Goal: Task Accomplishment & Management: Use online tool/utility

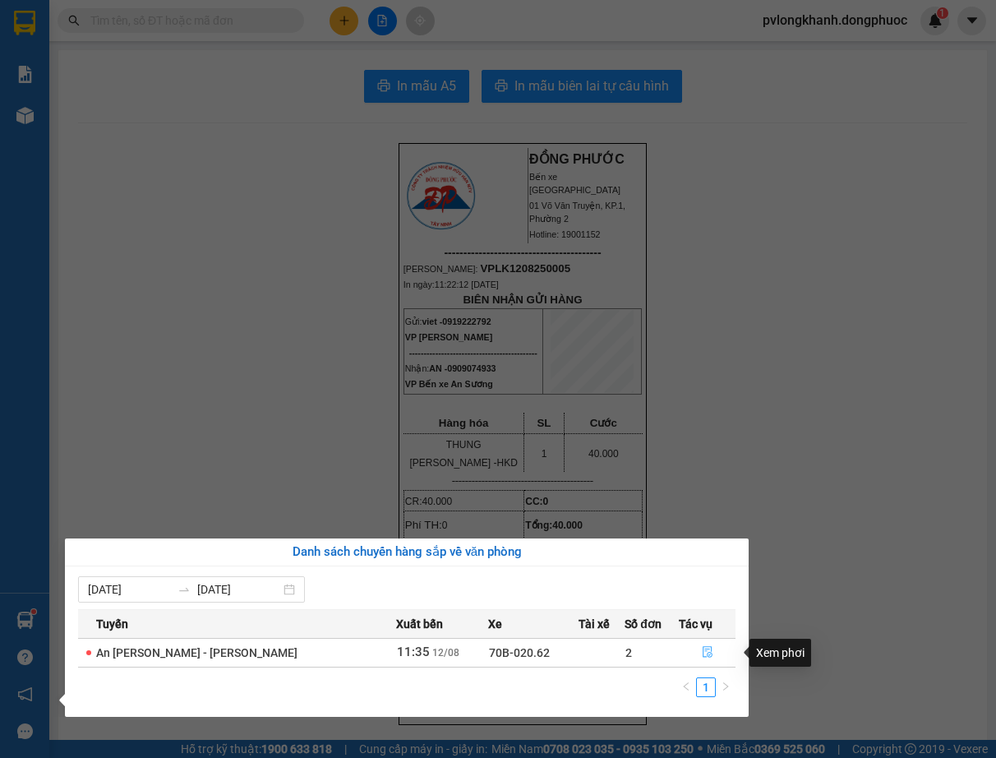
click at [703, 654] on icon "file-done" at bounding box center [708, 653] width 10 height 12
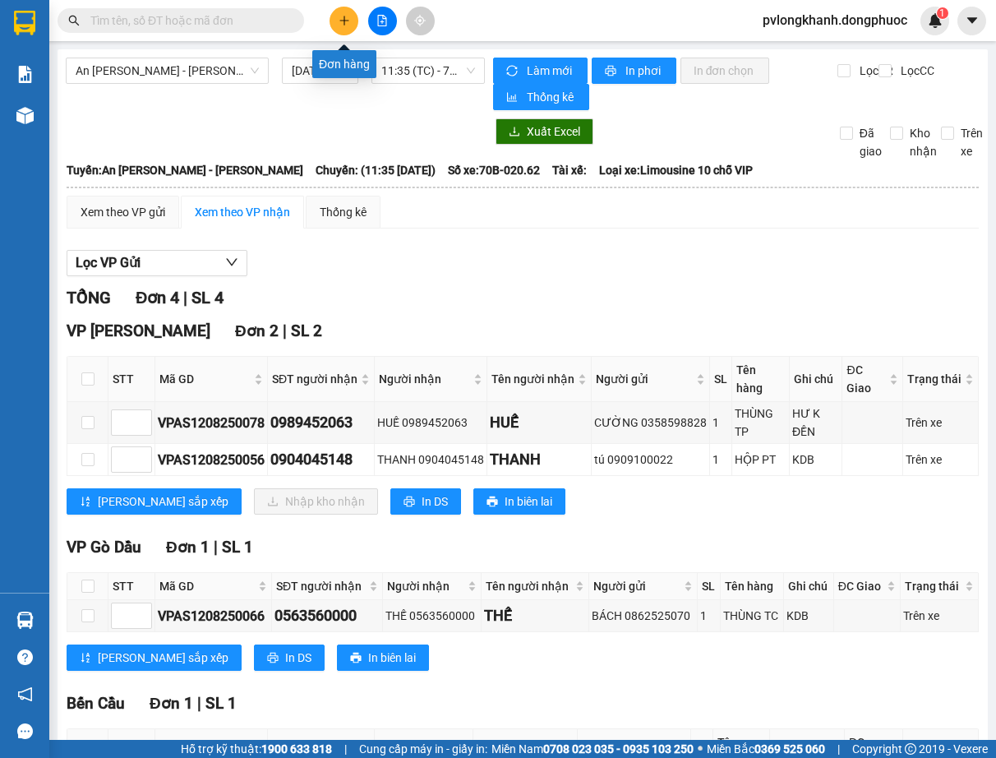
click at [339, 19] on icon "plus" at bounding box center [345, 21] width 12 height 12
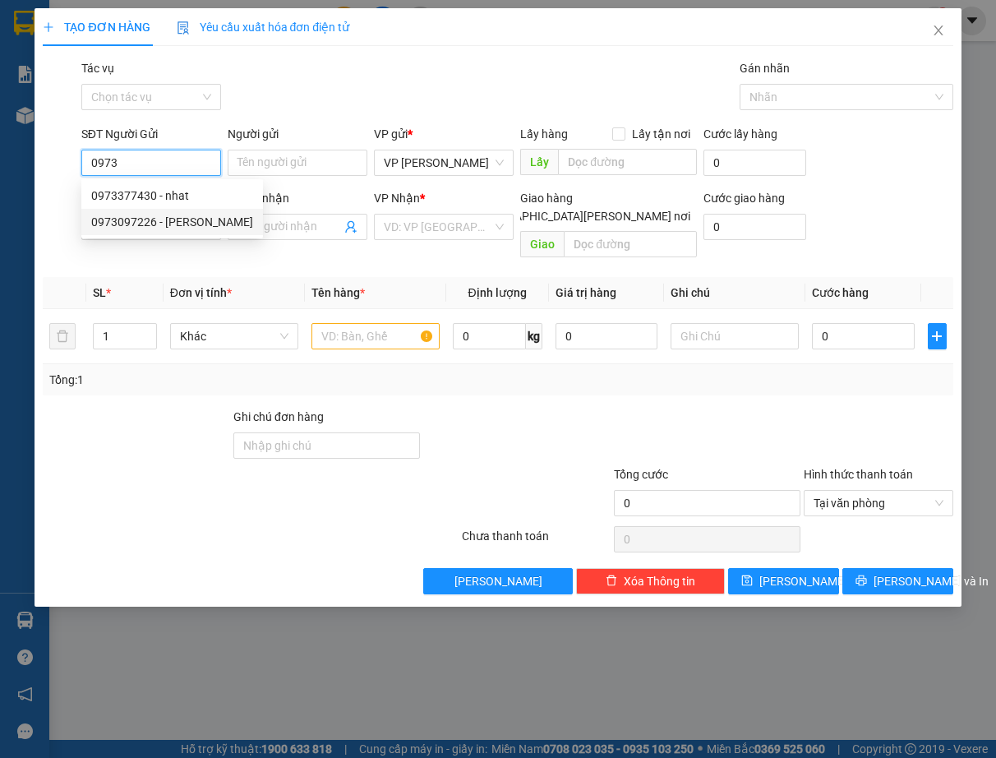
click at [219, 219] on div "0973097226 - [PERSON_NAME]" at bounding box center [172, 222] width 162 height 18
type input "0973097226"
type input "NHÂN TÂM"
type input "0967276513"
type input "[PERSON_NAME]"
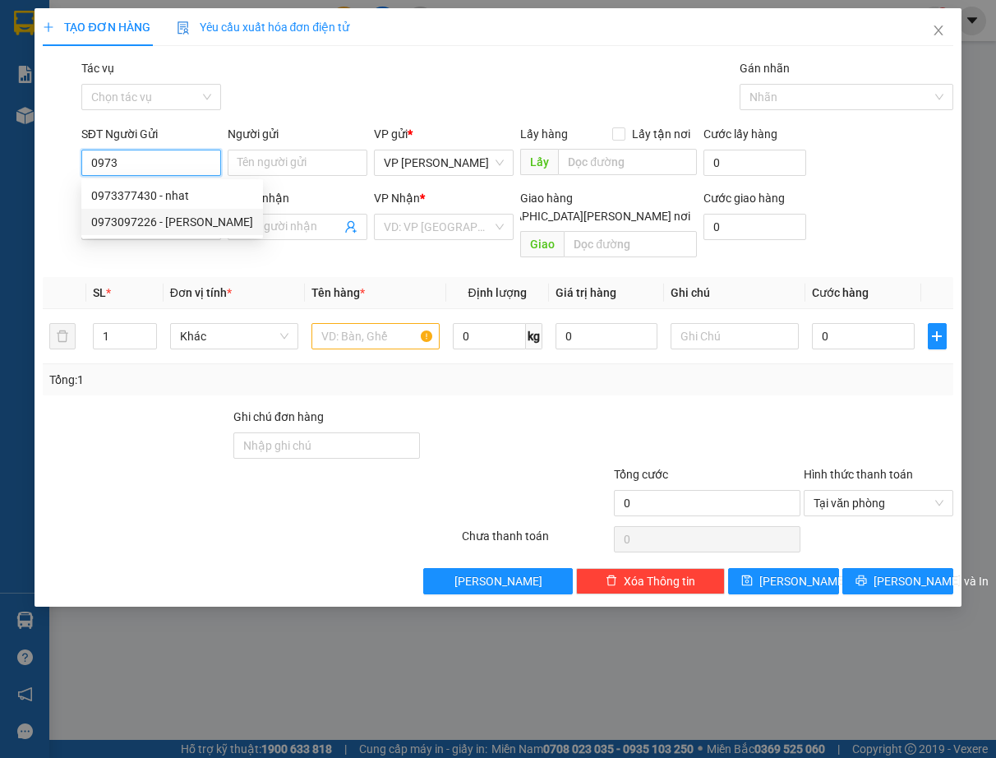
type input "Kdb"
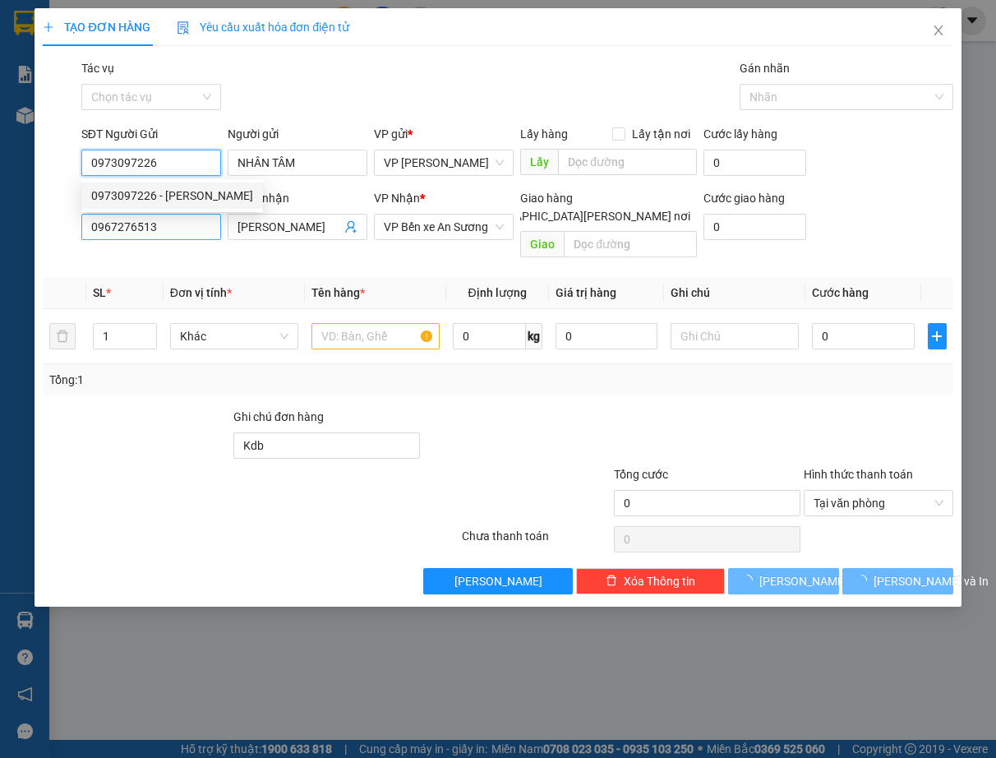
type input "30.000"
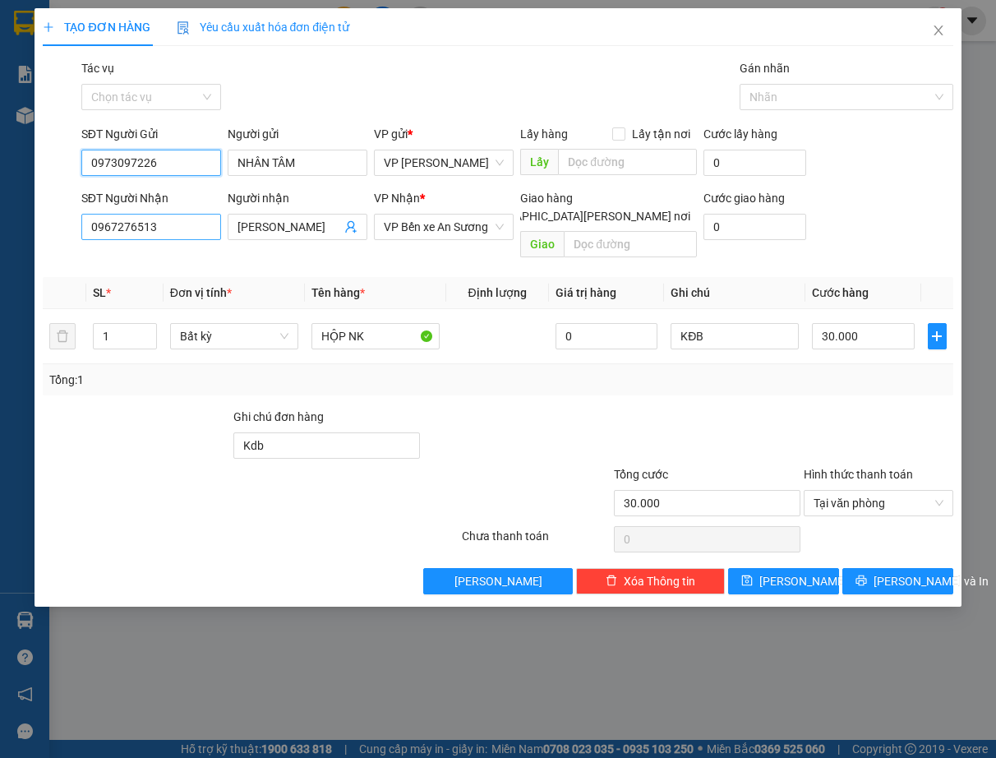
type input "0973097226"
click at [185, 229] on input "0967276513" at bounding box center [151, 227] width 140 height 26
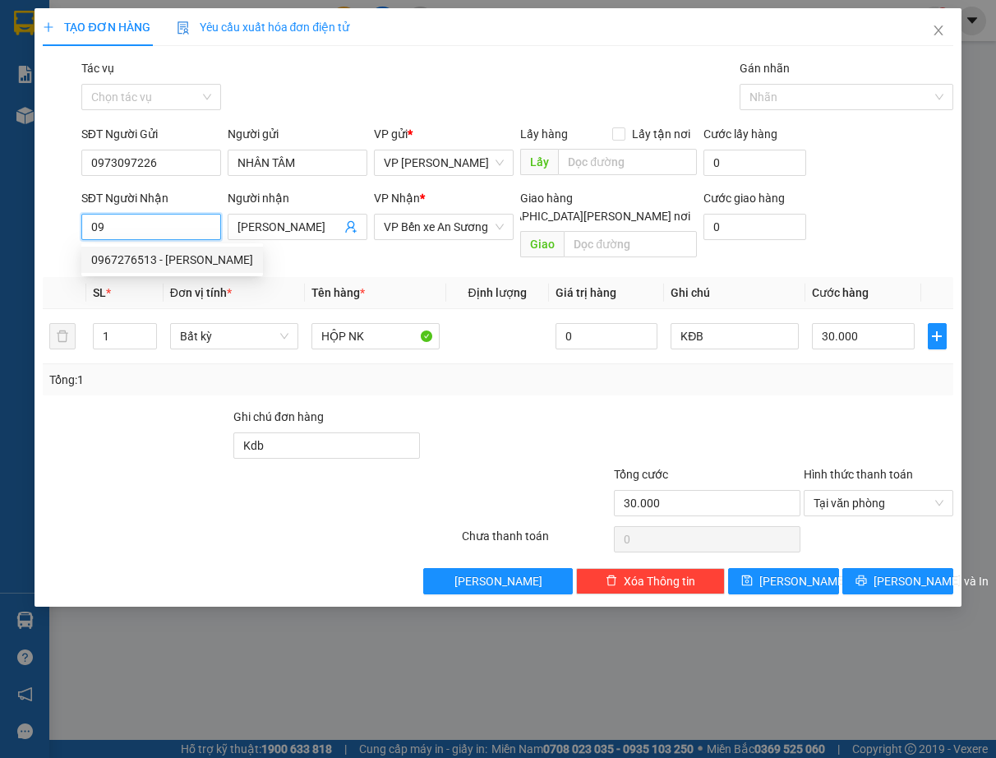
type input "0"
type input "0967810459"
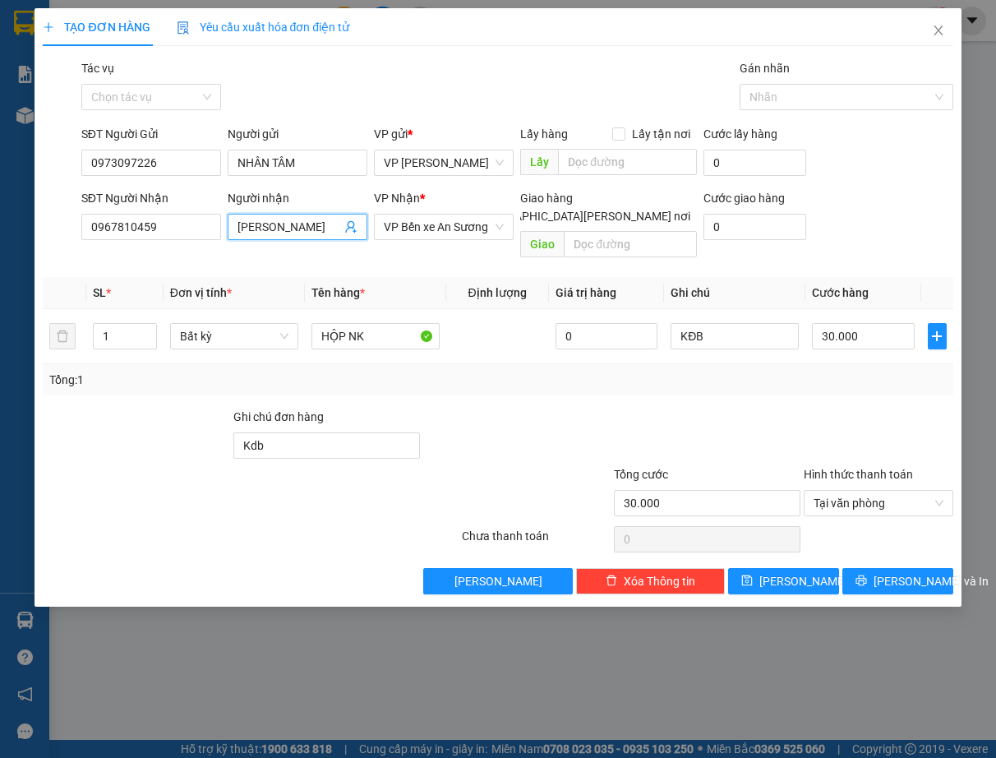
click at [324, 216] on span "[PERSON_NAME]" at bounding box center [298, 227] width 140 height 26
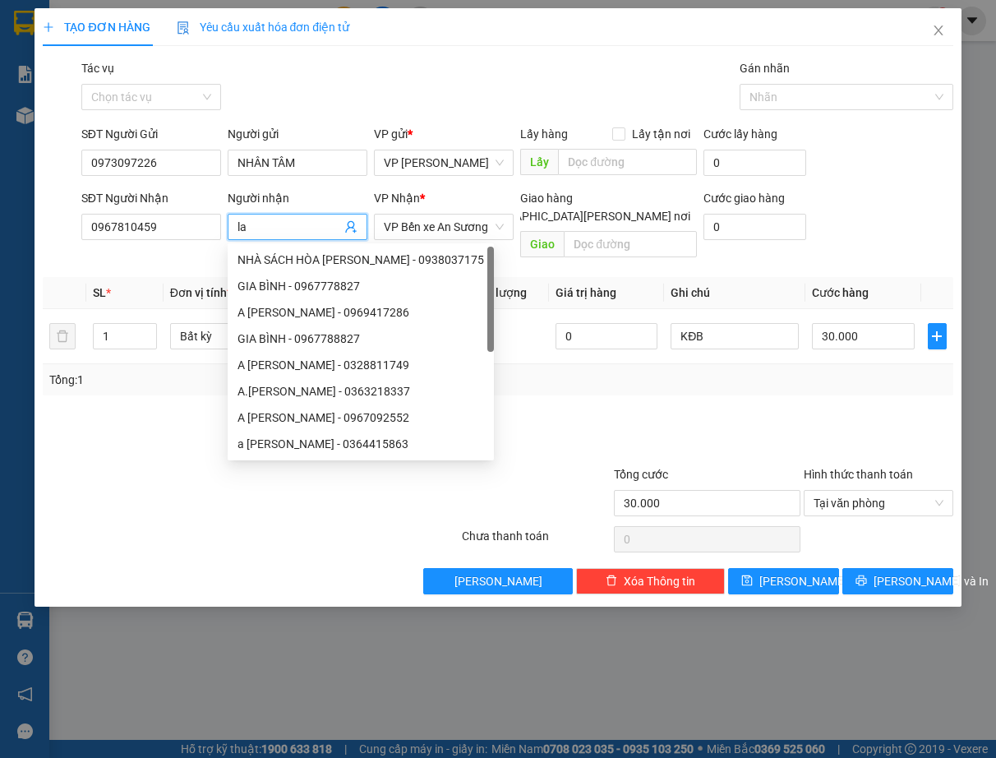
type input "l"
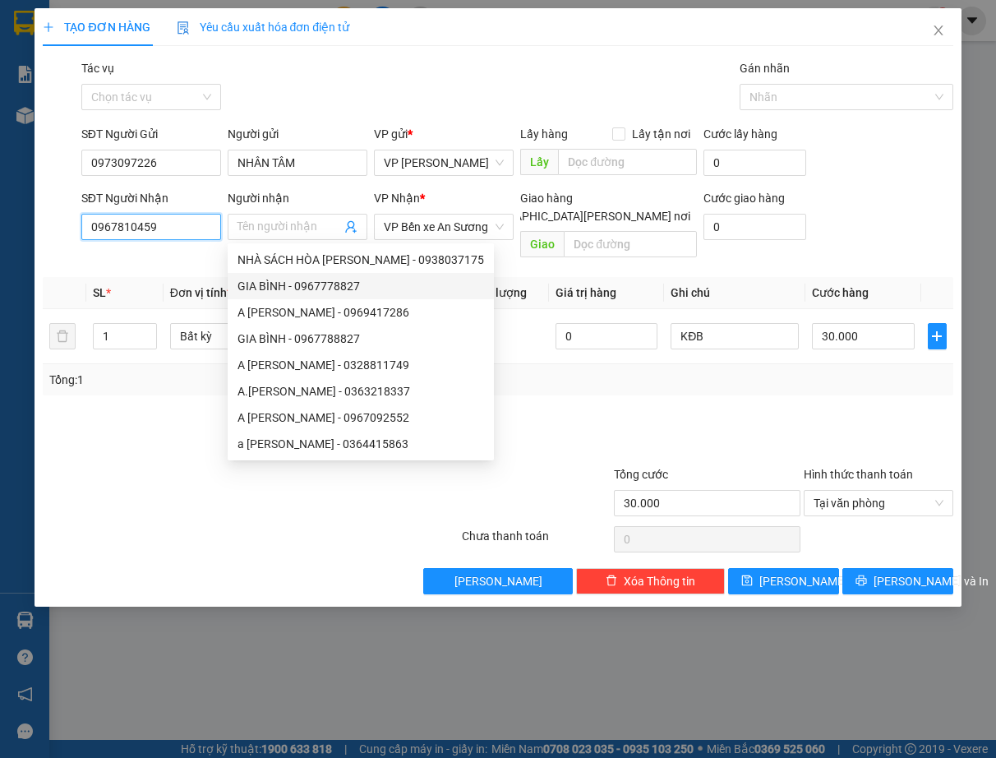
click at [113, 226] on input "0967810459" at bounding box center [151, 227] width 140 height 26
drag, startPoint x: 113, startPoint y: 226, endPoint x: 118, endPoint y: 219, distance: 8.9
click at [114, 226] on input "0967810459" at bounding box center [151, 227] width 140 height 26
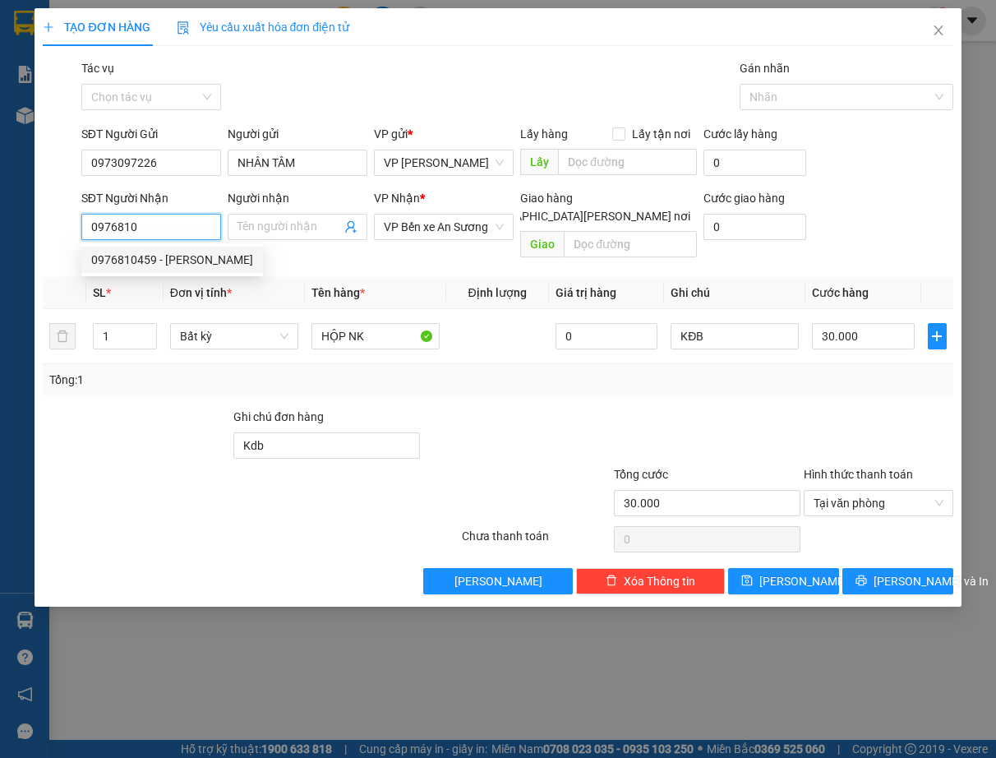
click at [162, 256] on div "0976810459 - [PERSON_NAME]" at bounding box center [172, 260] width 162 height 18
type input "0976810459"
type input "[PERSON_NAME]"
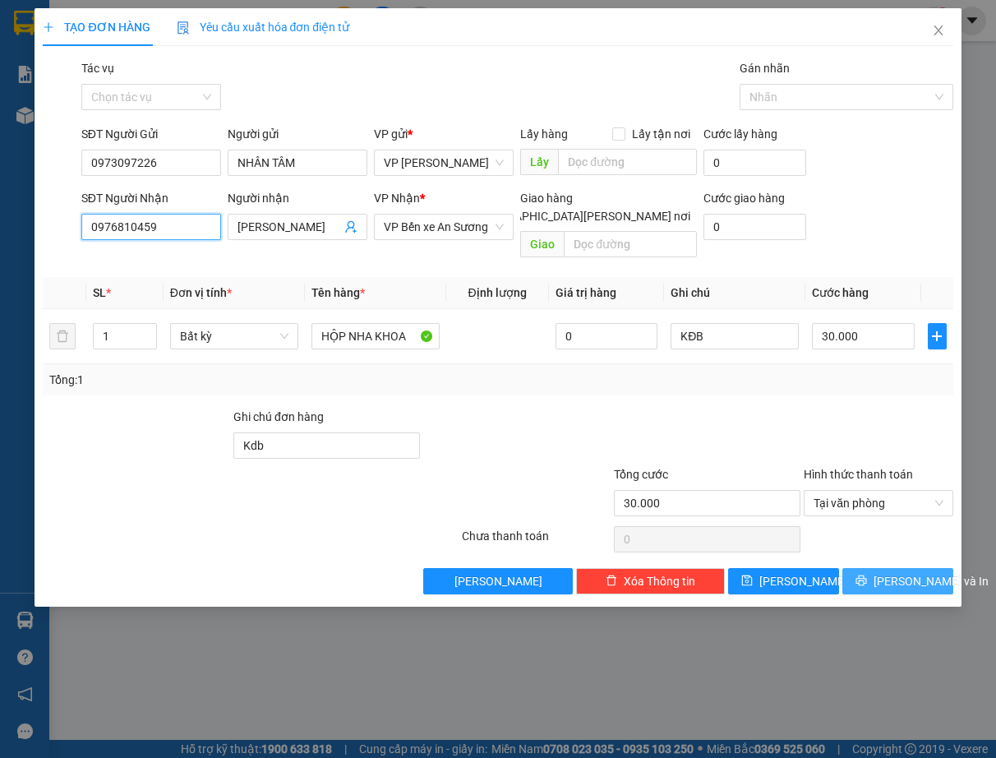
type input "0976810459"
click at [900, 572] on span "[PERSON_NAME] và In" at bounding box center [931, 581] width 115 height 18
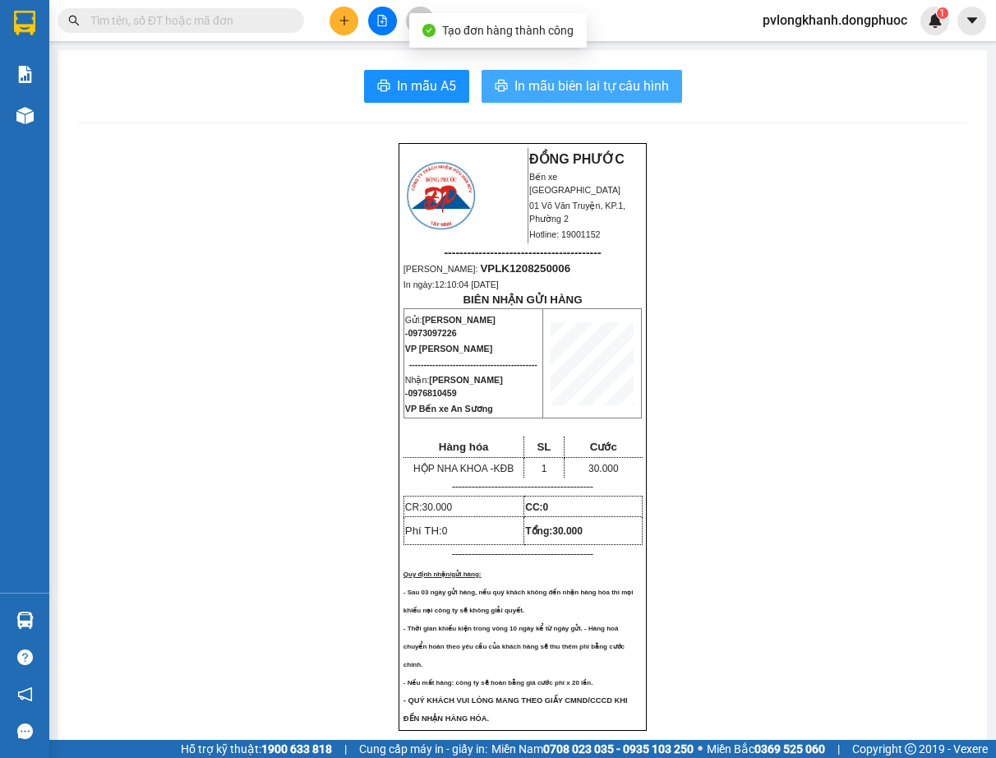
click at [627, 84] on span "In mẫu biên lai tự cấu hình" at bounding box center [592, 86] width 155 height 21
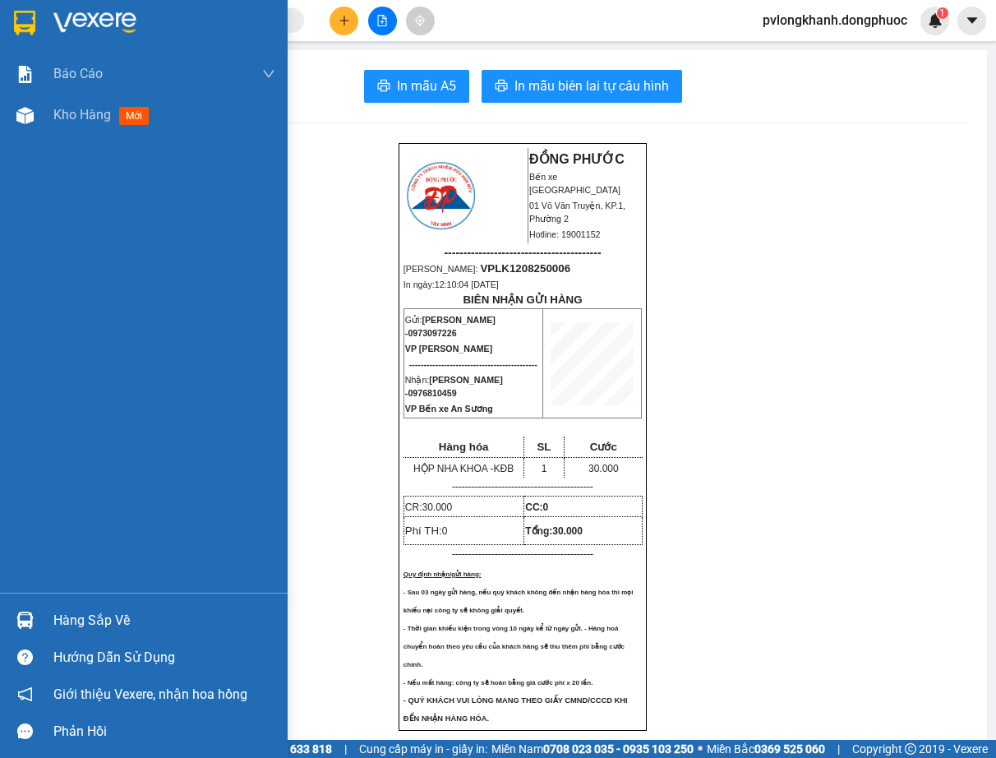
click at [77, 616] on div "Hàng sắp về" at bounding box center [164, 620] width 222 height 25
click at [77, 616] on div "Báo cáo Mẫu 1: Báo cáo dòng tiền Mẫu 1: Báo cáo dòng tiền theo nhân viên Mẫu 1:…" at bounding box center [144, 379] width 288 height 758
click at [91, 620] on div "Hàng sắp về" at bounding box center [164, 620] width 222 height 25
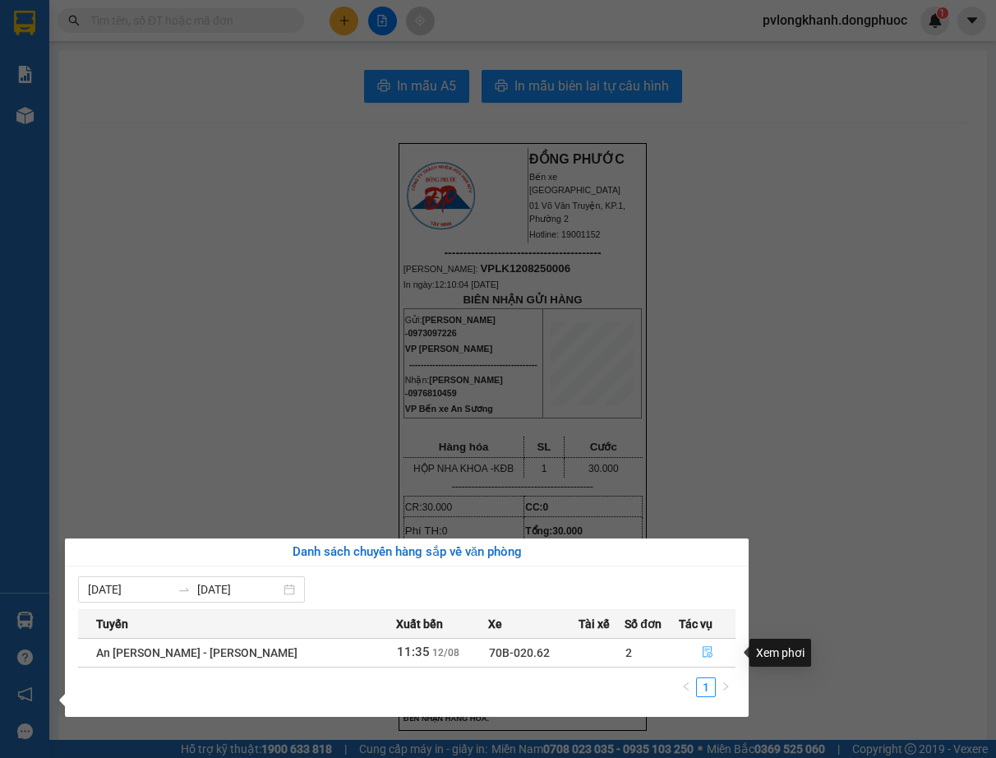
click at [692, 652] on button "button" at bounding box center [707, 653] width 55 height 26
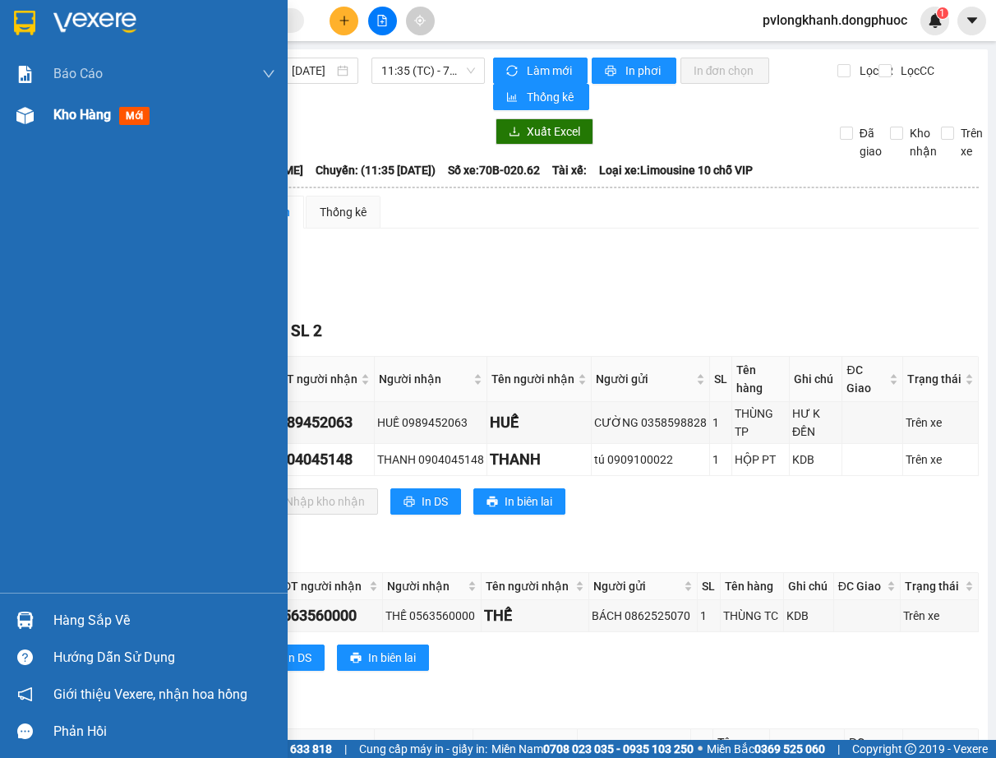
click at [79, 112] on span "Kho hàng" at bounding box center [82, 115] width 58 height 16
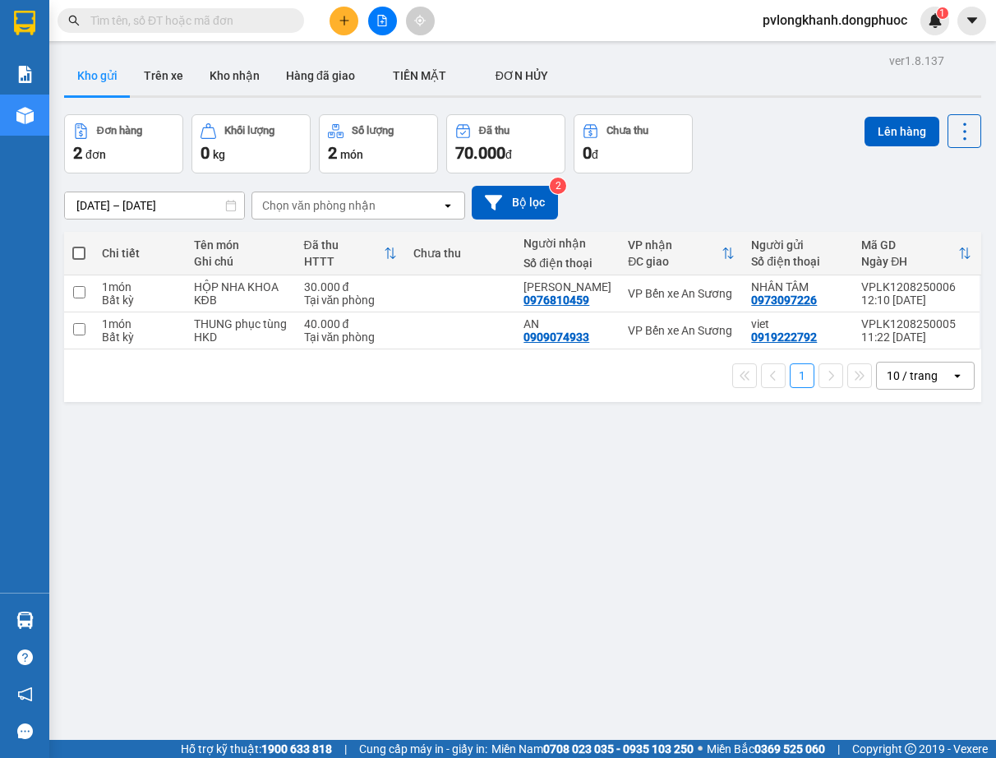
click at [81, 251] on span at bounding box center [78, 253] width 13 height 13
click at [79, 245] on input "checkbox" at bounding box center [79, 245] width 0 height 0
checkbox input "true"
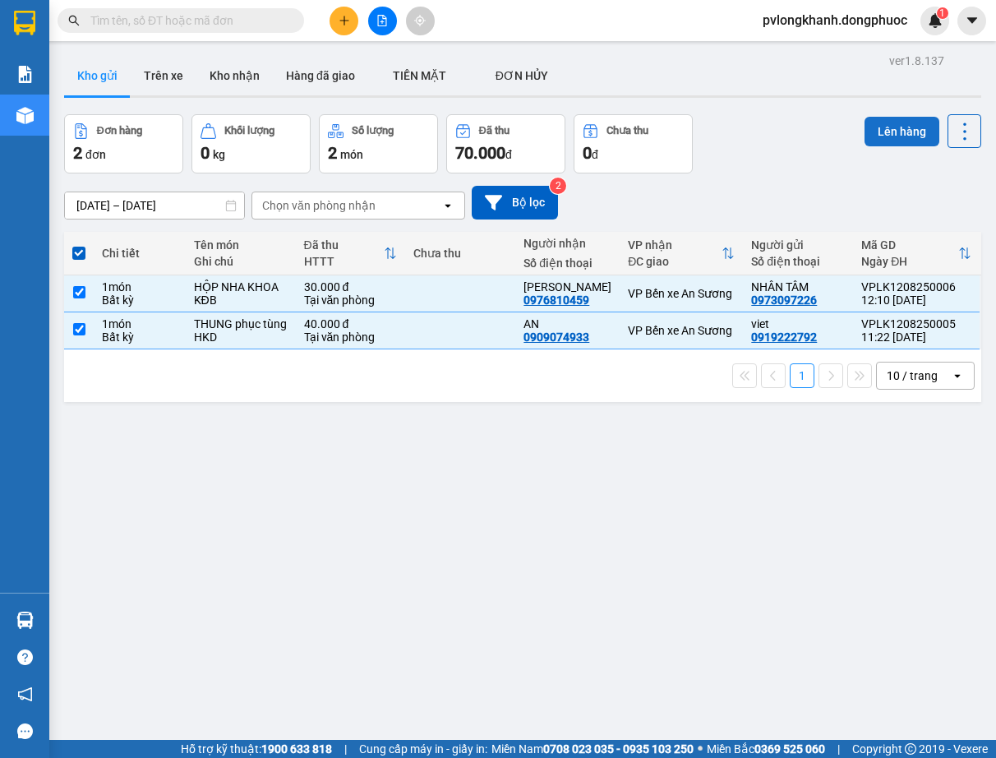
click at [890, 129] on button "Lên hàng" at bounding box center [902, 132] width 75 height 30
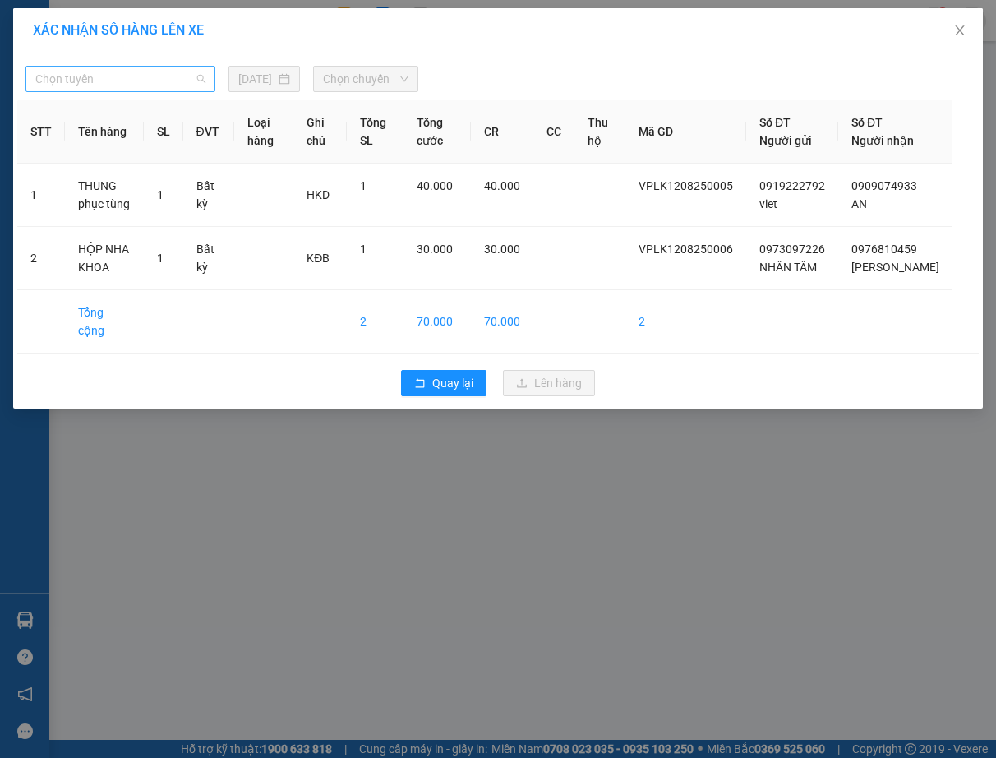
click at [176, 75] on span "Chọn tuyến" at bounding box center [120, 79] width 170 height 25
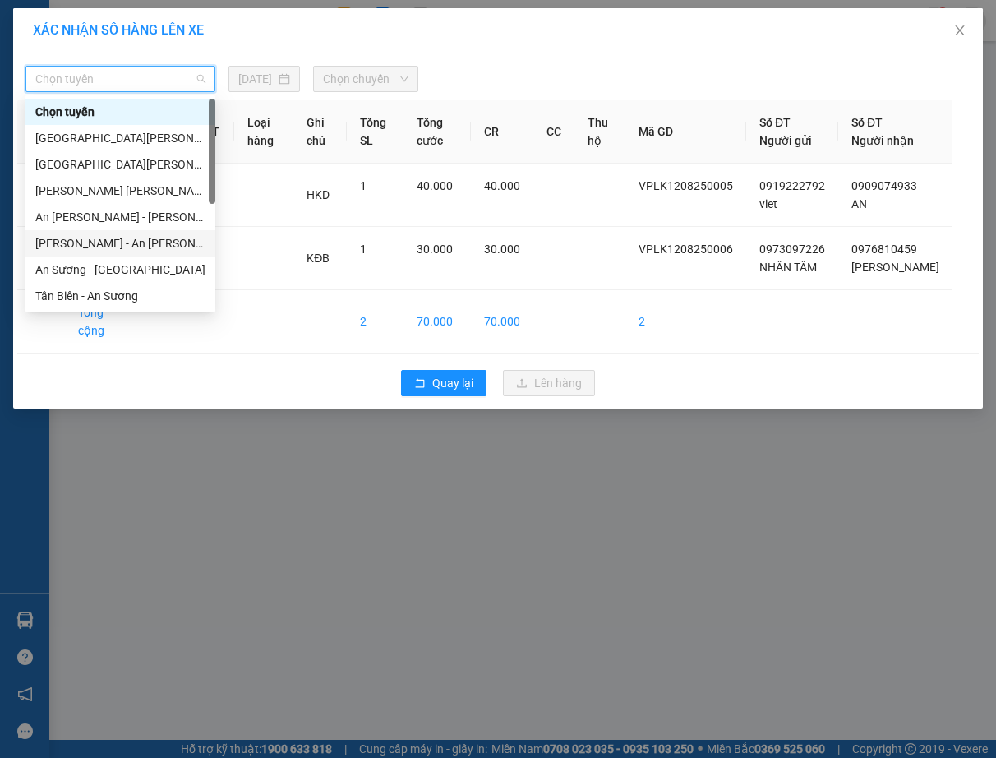
click at [133, 239] on div "[PERSON_NAME] - An [PERSON_NAME]" at bounding box center [120, 243] width 170 height 18
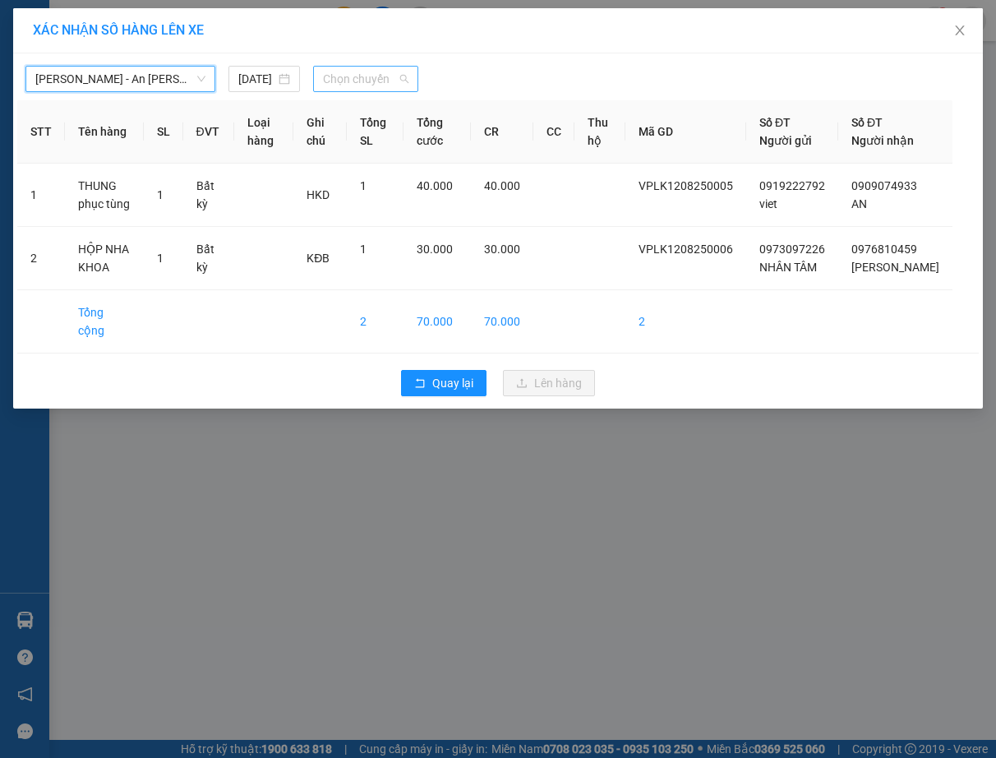
click at [369, 76] on span "Chọn chuyến" at bounding box center [366, 79] width 86 height 25
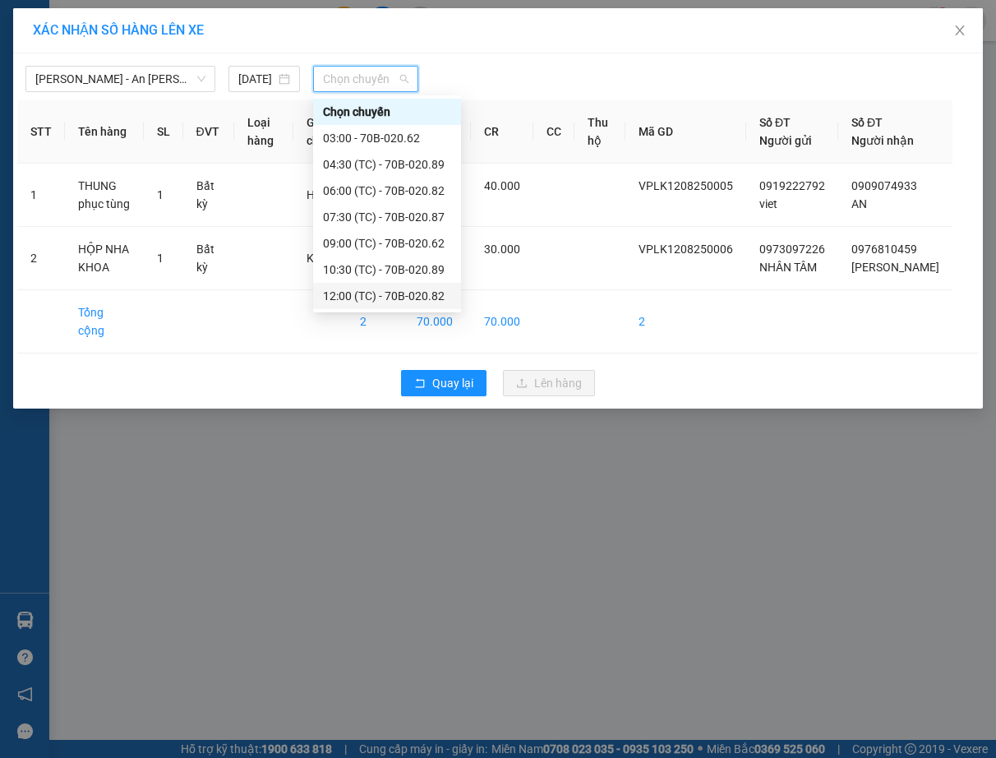
click at [373, 294] on div "12:00 (TC) - 70B-020.82" at bounding box center [387, 296] width 128 height 18
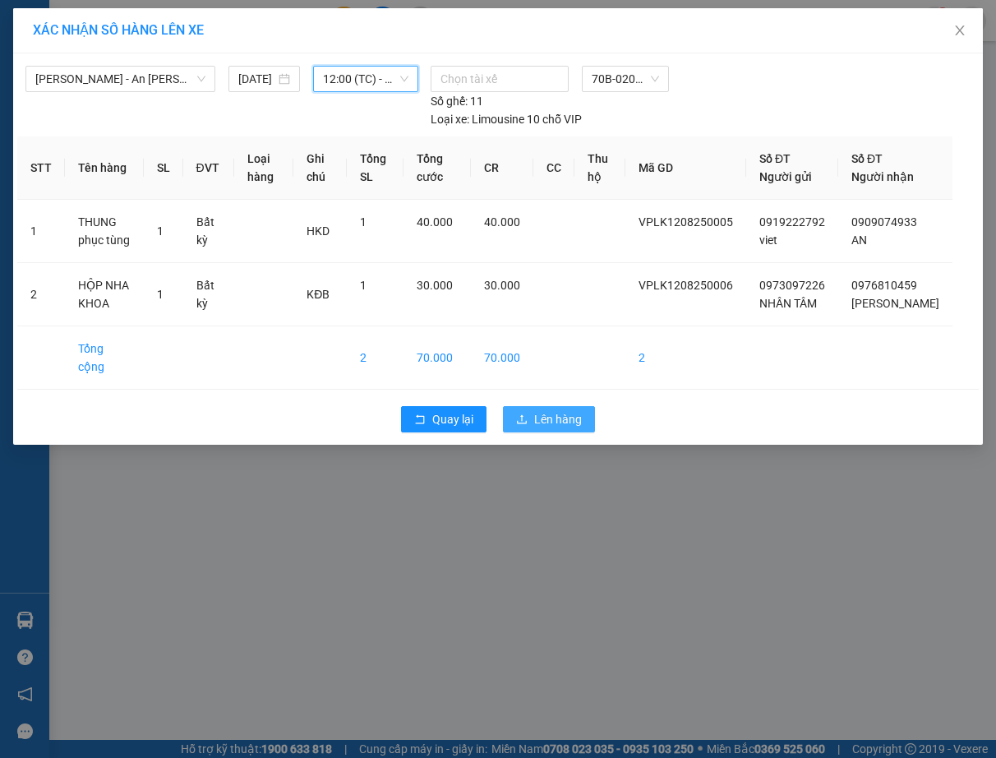
click at [550, 418] on span "Lên hàng" at bounding box center [558, 419] width 48 height 18
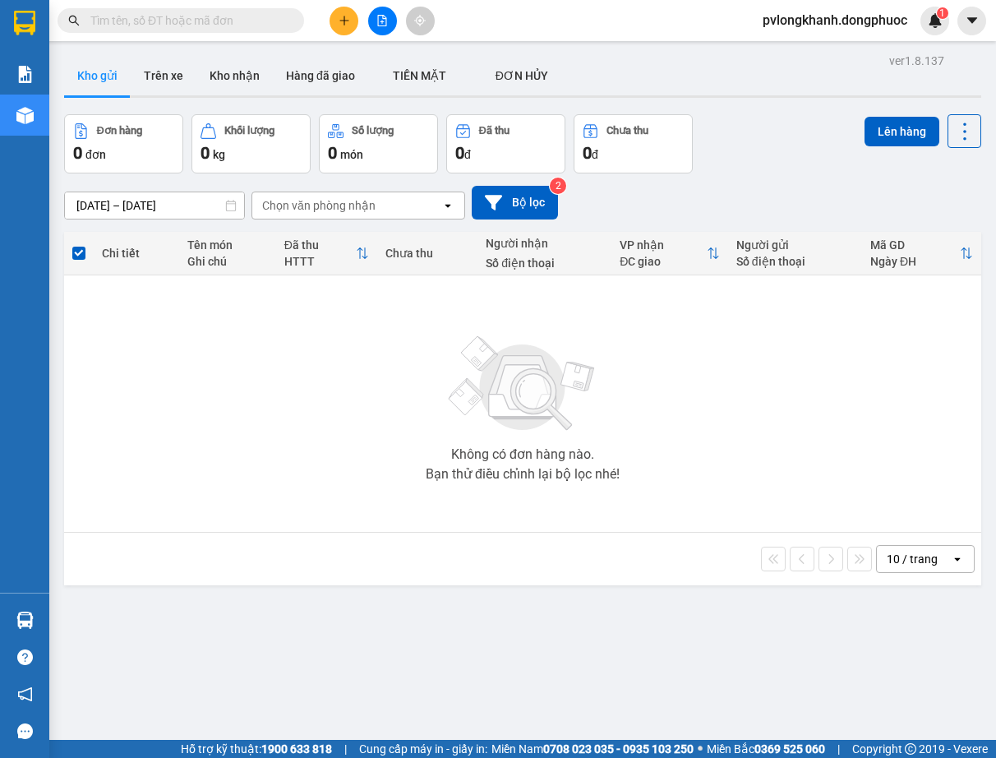
click at [269, 7] on div "Kết quả tìm kiếm ( 0 ) Bộ lọc No Data" at bounding box center [160, 21] width 321 height 29
click at [263, 31] on span at bounding box center [181, 20] width 247 height 25
click at [259, 10] on span at bounding box center [181, 20] width 247 height 25
click at [214, 22] on input "text" at bounding box center [187, 21] width 194 height 18
click at [281, 22] on input "text" at bounding box center [187, 21] width 194 height 18
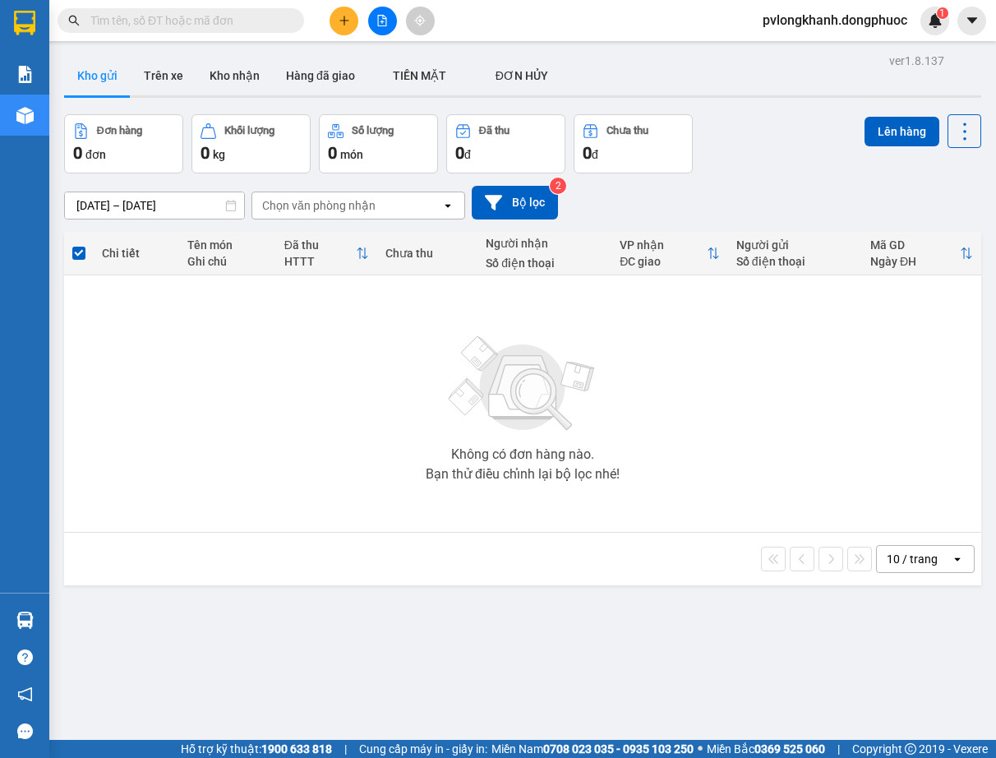
click at [285, 18] on span at bounding box center [181, 20] width 247 height 25
click at [303, 22] on span at bounding box center [181, 20] width 247 height 25
drag, startPoint x: 284, startPoint y: 13, endPoint x: 253, endPoint y: 44, distance: 44.2
click at [283, 16] on span at bounding box center [181, 20] width 247 height 25
click at [256, 19] on input "text" at bounding box center [187, 21] width 194 height 18
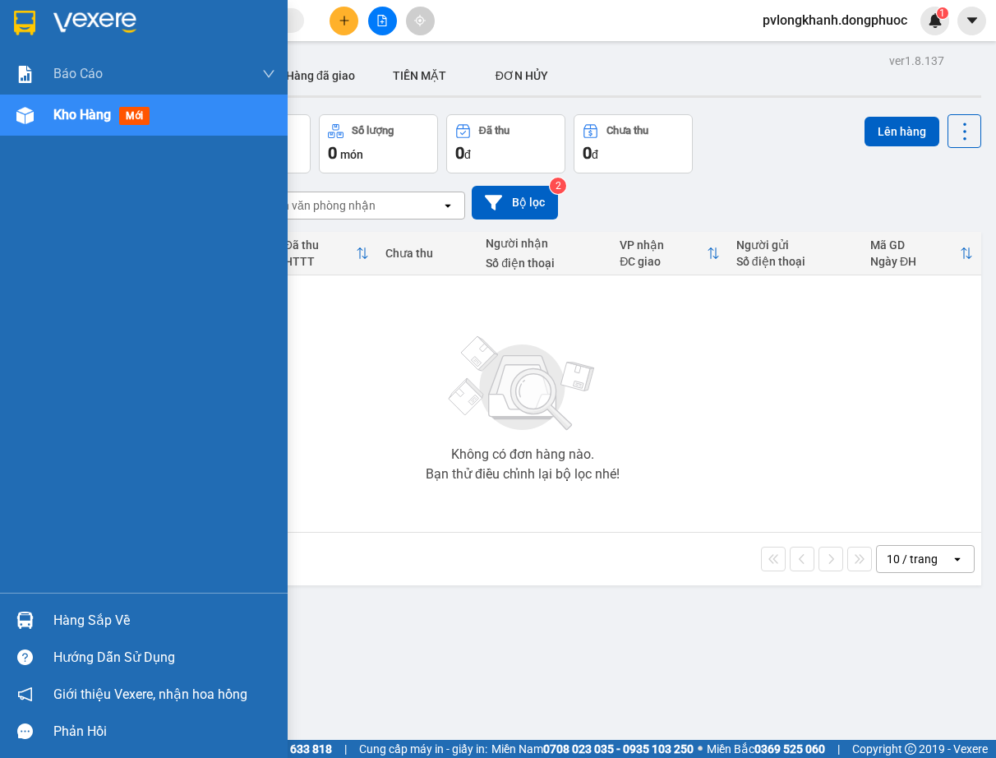
click at [73, 105] on div "Kho hàng mới" at bounding box center [104, 114] width 103 height 21
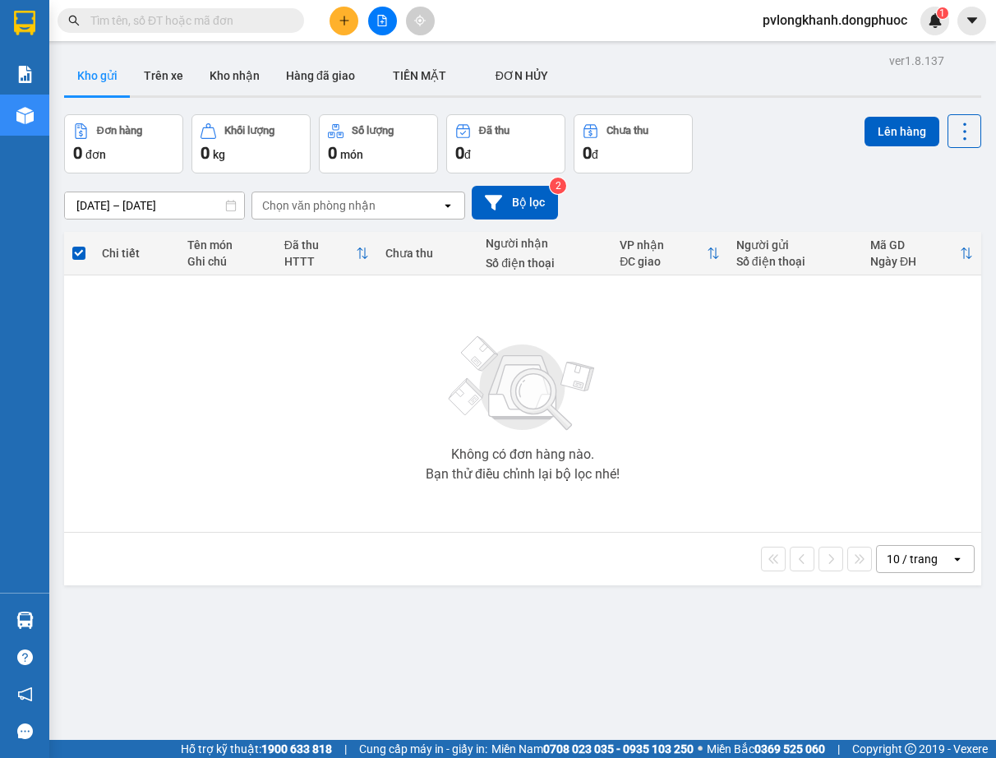
click at [206, 20] on input "text" at bounding box center [187, 21] width 194 height 18
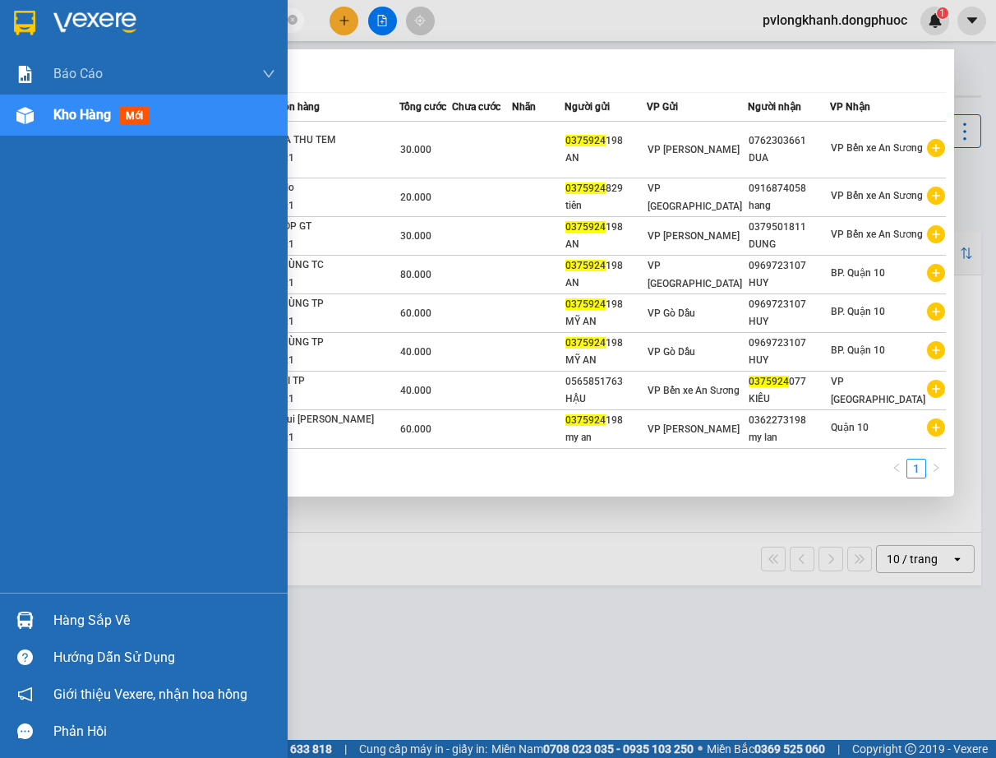
type input "0375924"
click at [67, 114] on span "Kho hàng" at bounding box center [82, 115] width 58 height 16
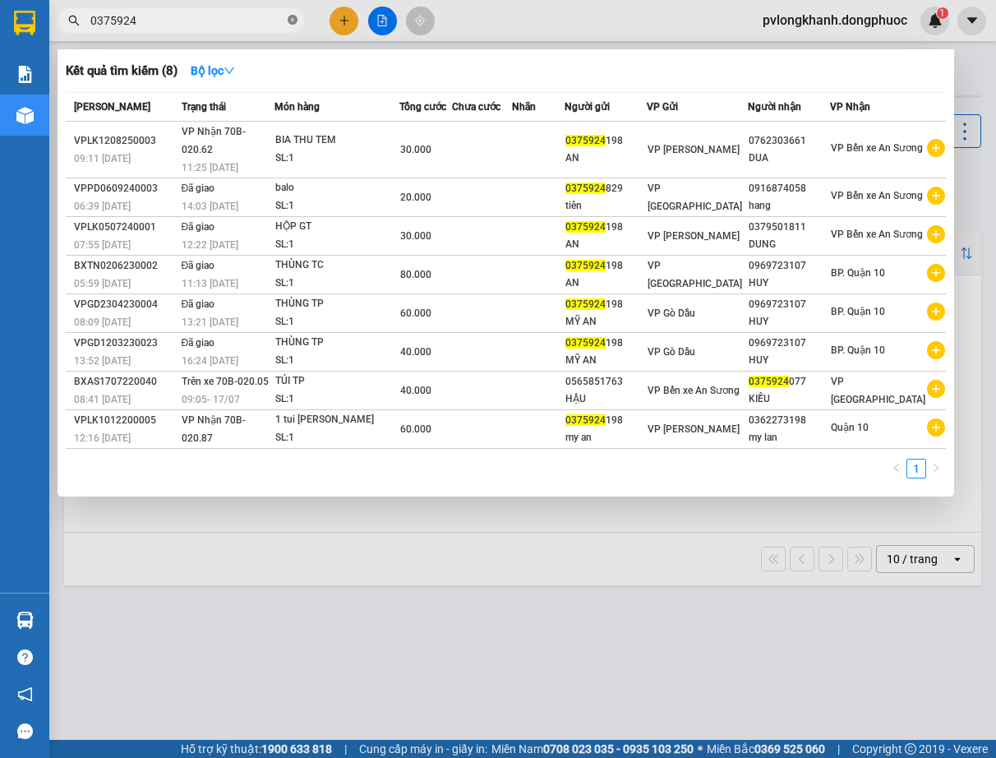
click at [291, 21] on icon "close-circle" at bounding box center [293, 20] width 10 height 10
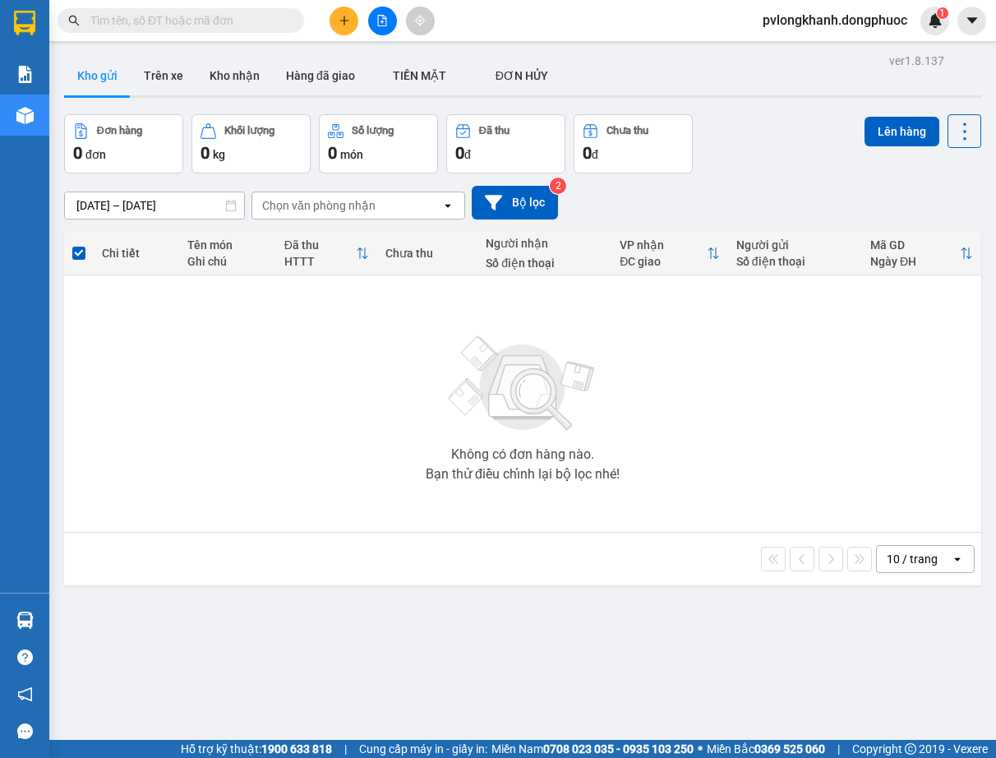
click at [111, 76] on button "Kho gửi" at bounding box center [97, 75] width 67 height 39
click at [346, 67] on button "Hàng đã giao" at bounding box center [320, 75] width 95 height 39
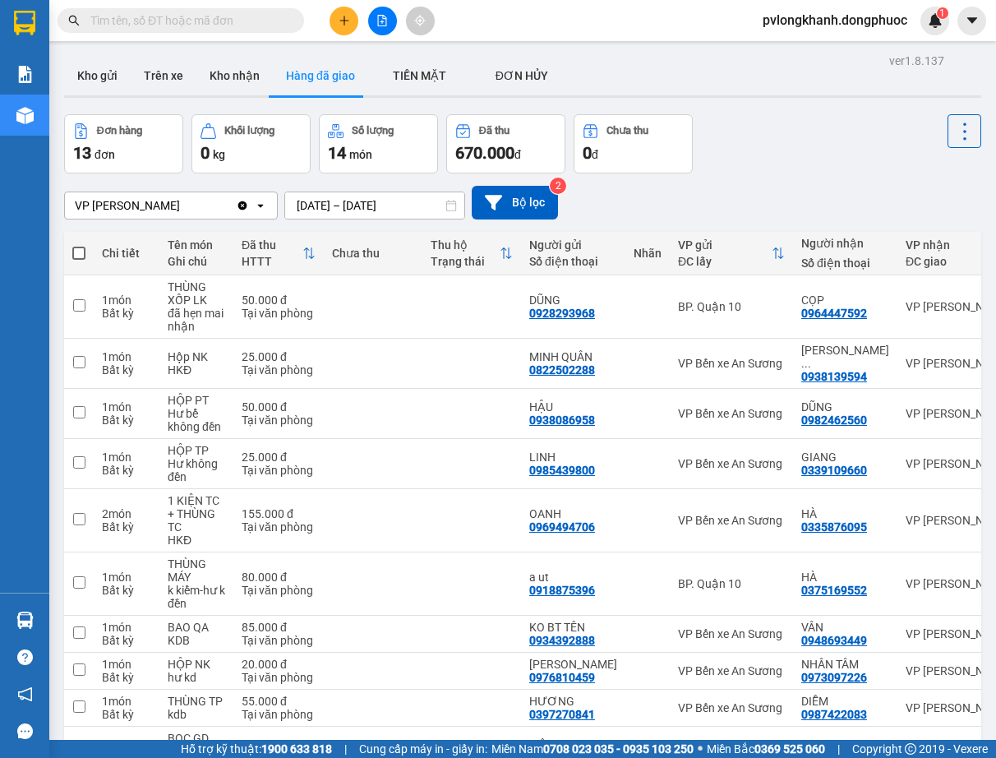
click at [271, 23] on input "text" at bounding box center [187, 21] width 194 height 18
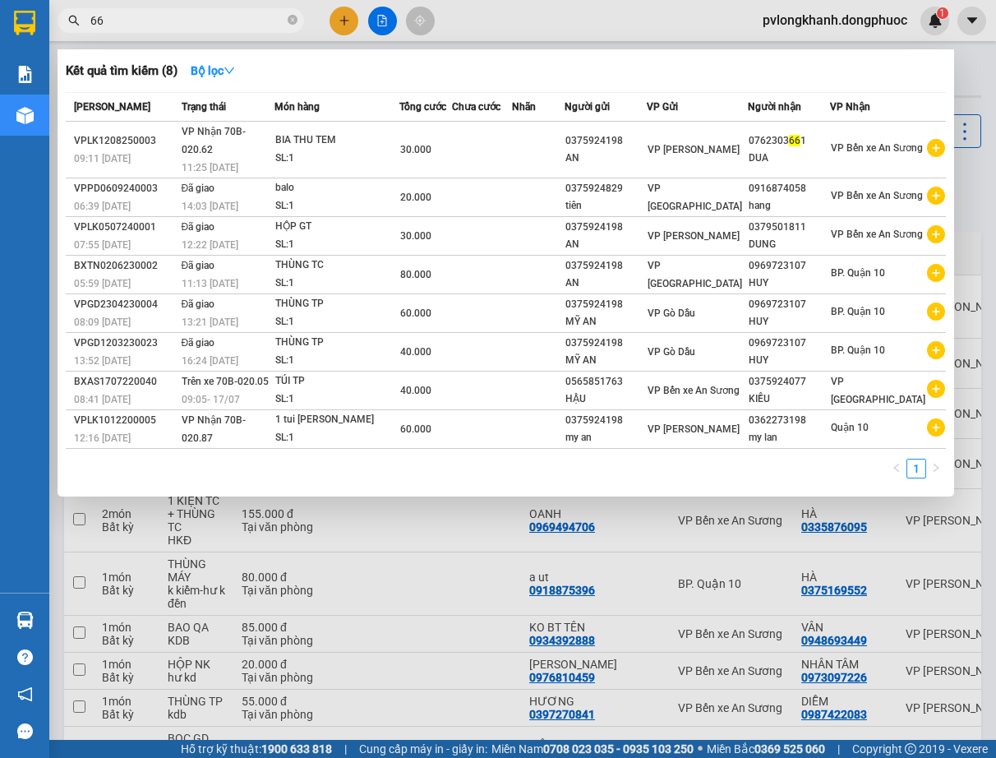
type input "661"
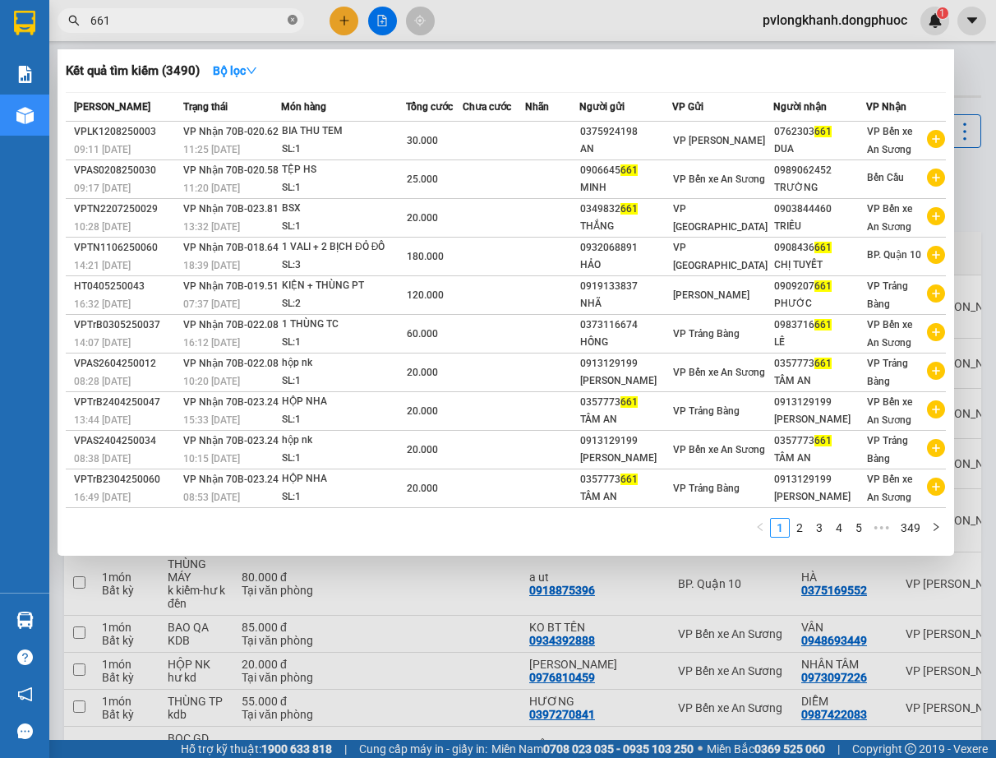
click at [288, 26] on span at bounding box center [293, 21] width 10 height 16
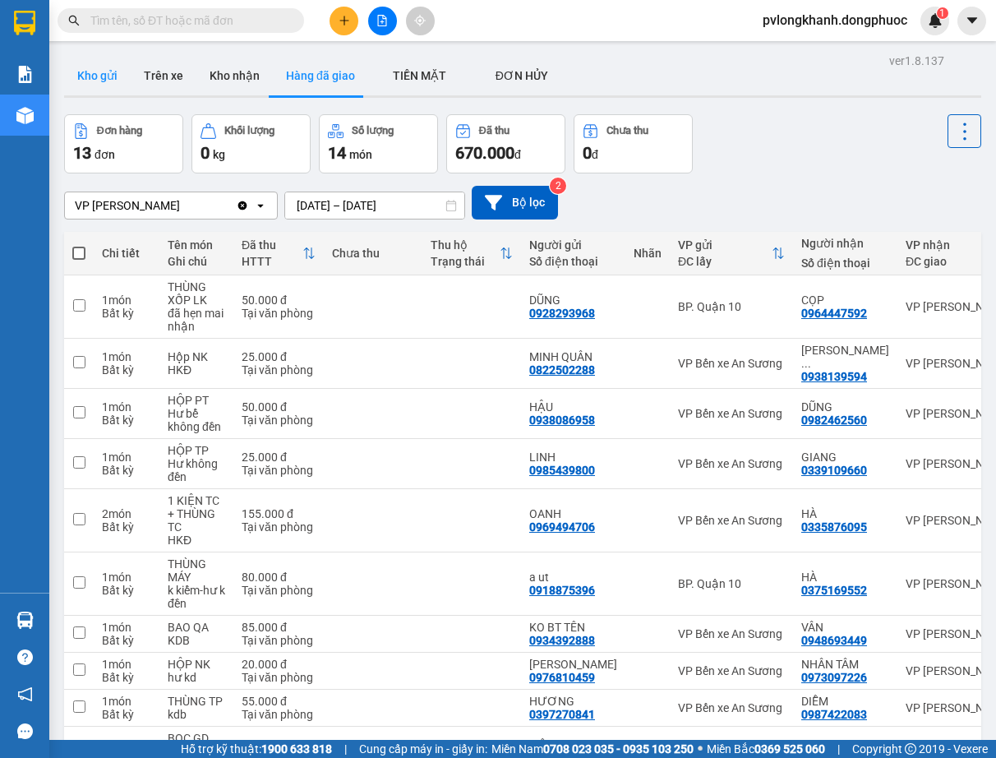
click at [108, 74] on button "Kho gửi" at bounding box center [97, 75] width 67 height 39
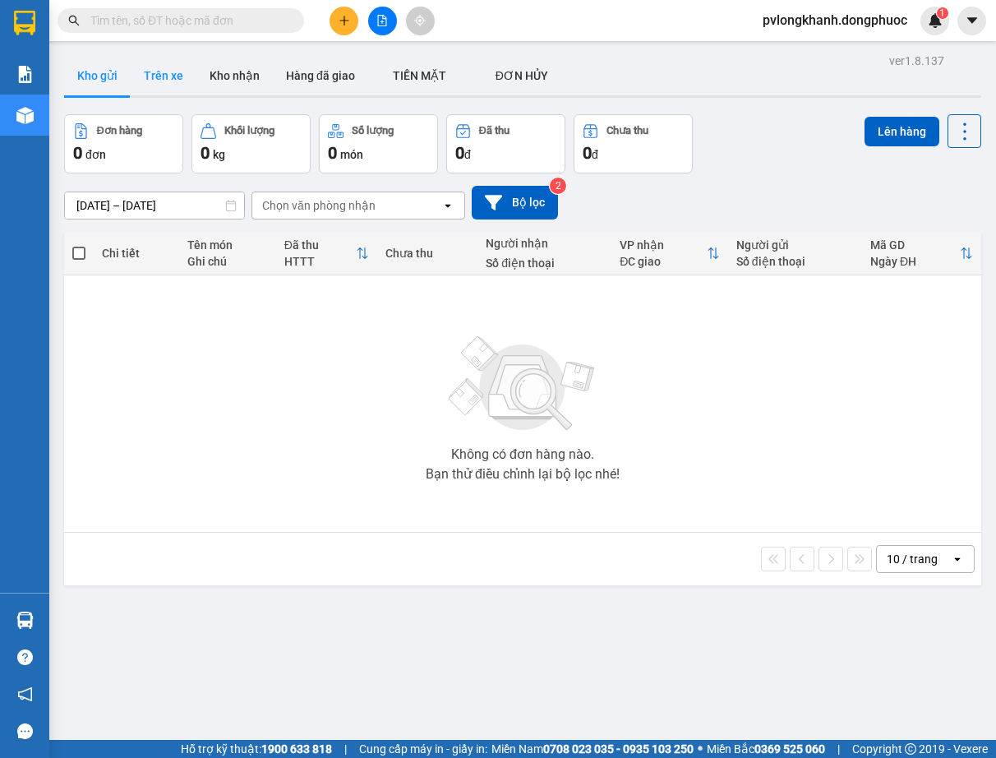
click at [163, 72] on button "Trên xe" at bounding box center [164, 75] width 66 height 39
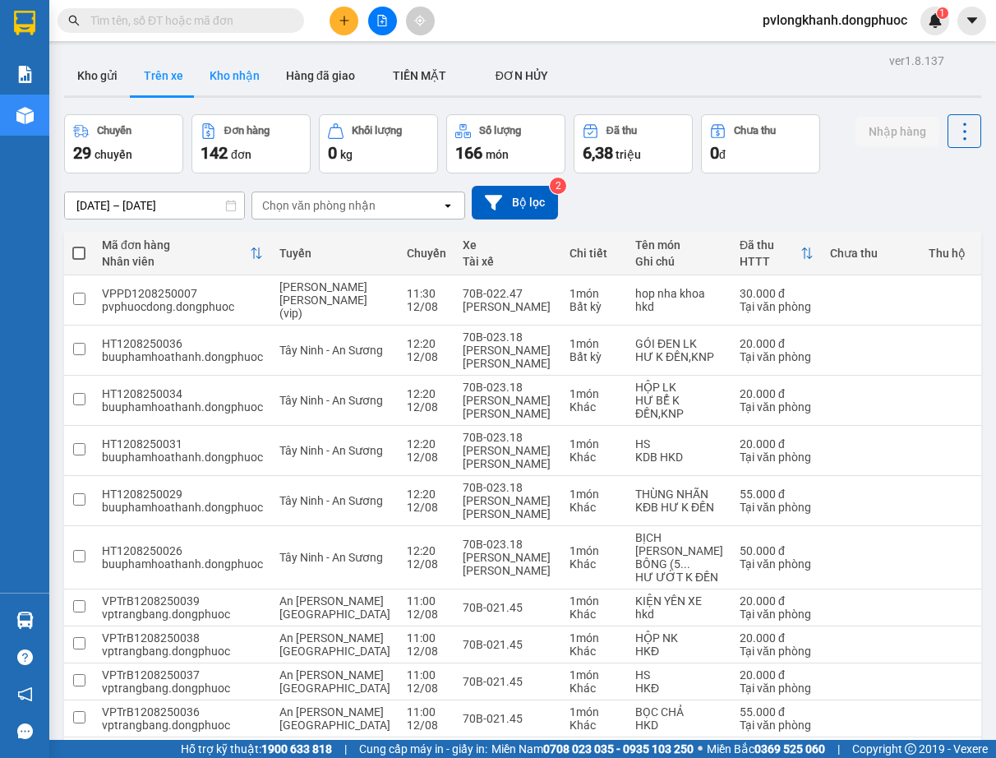
click at [239, 79] on button "Kho nhận" at bounding box center [235, 75] width 76 height 39
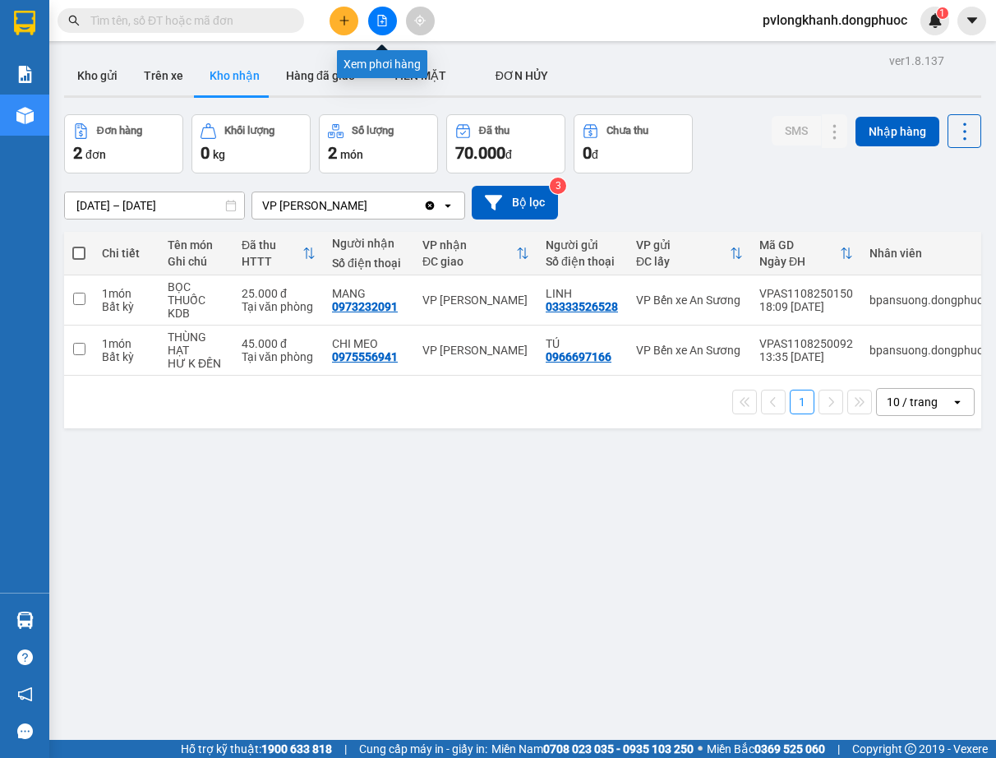
click at [380, 17] on icon "file-add" at bounding box center [383, 21] width 12 height 12
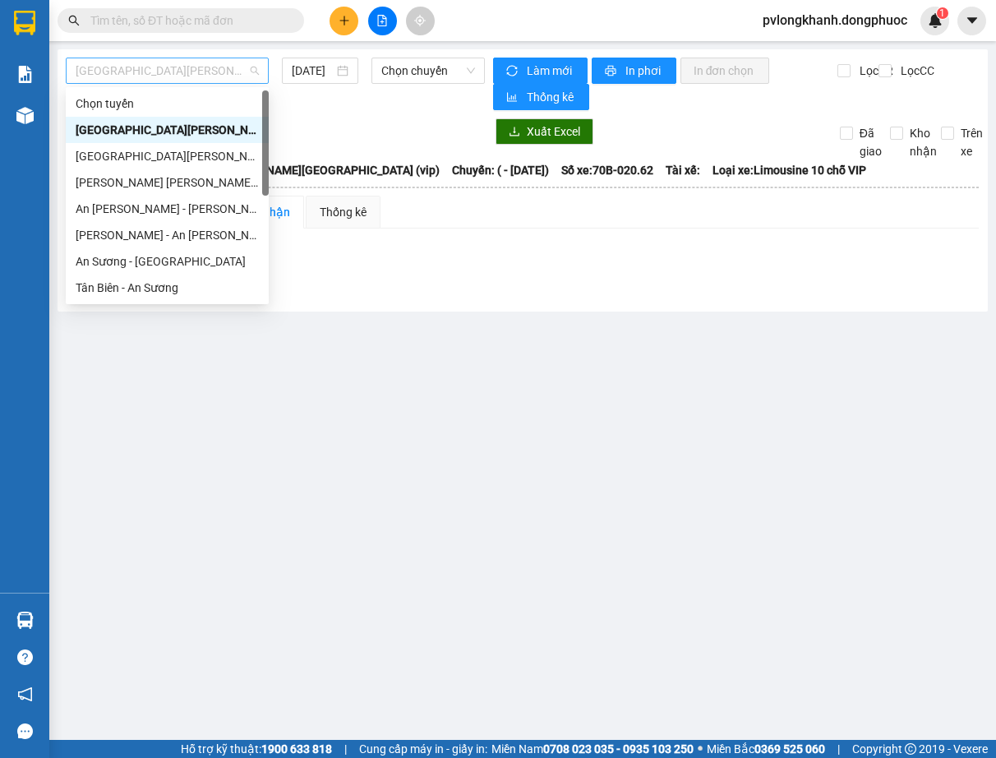
click at [253, 71] on span "[GEOGRAPHIC_DATA][PERSON_NAME][GEOGRAPHIC_DATA] (vip)" at bounding box center [167, 70] width 183 height 25
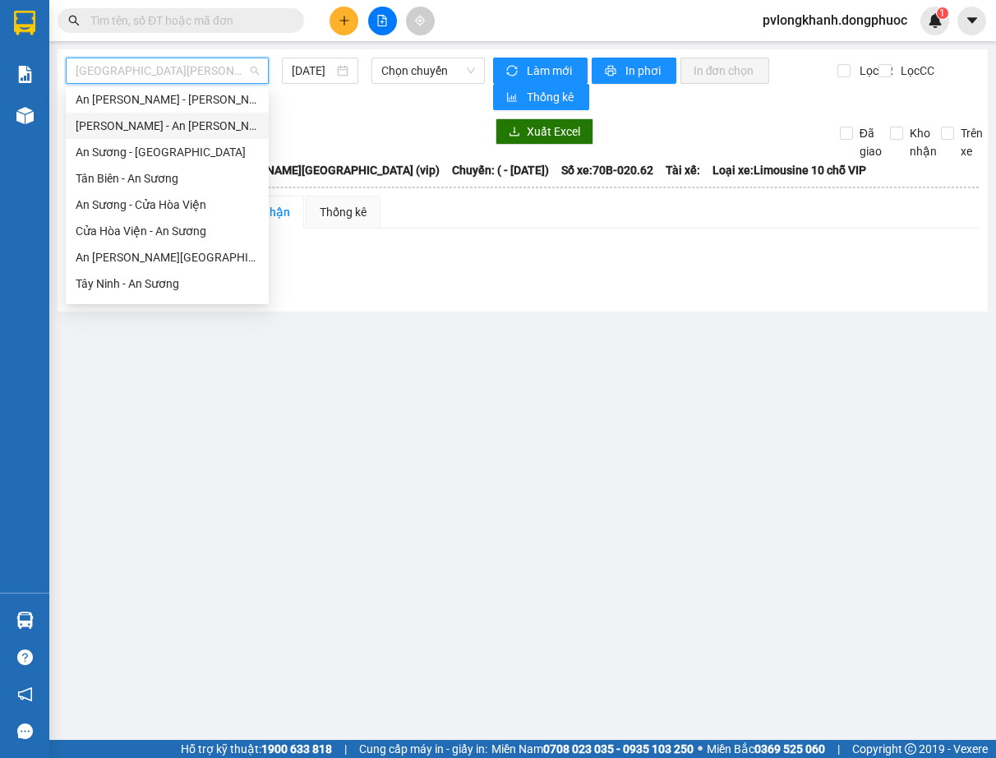
click at [142, 124] on div "[PERSON_NAME] - An [PERSON_NAME]" at bounding box center [167, 126] width 183 height 18
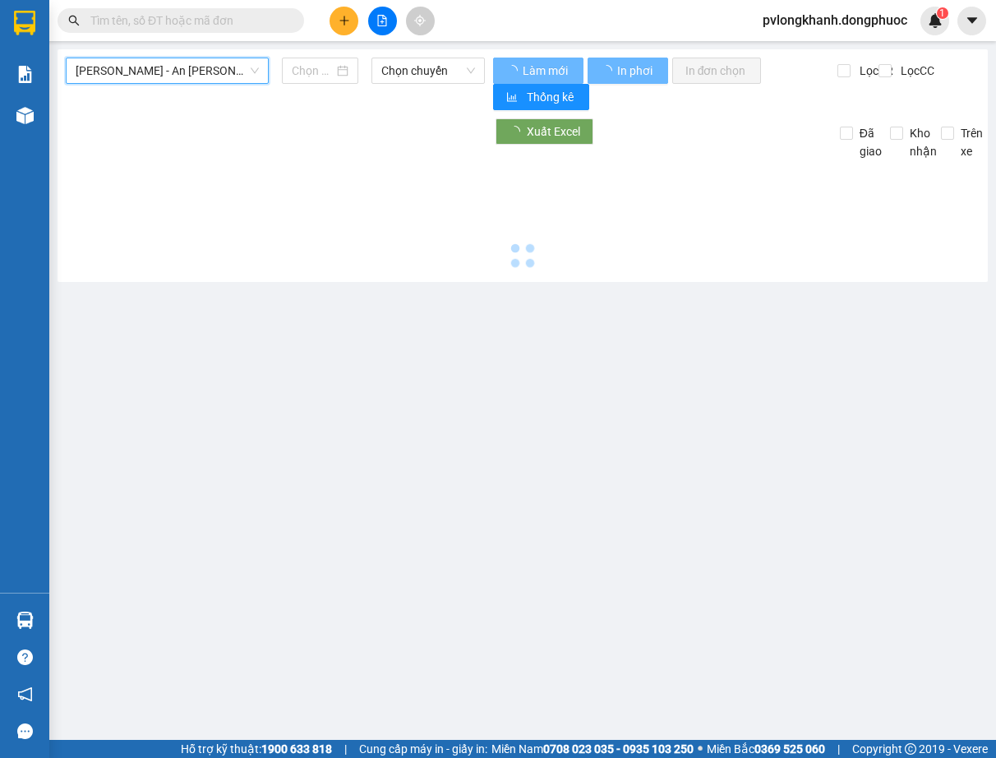
type input "[DATE]"
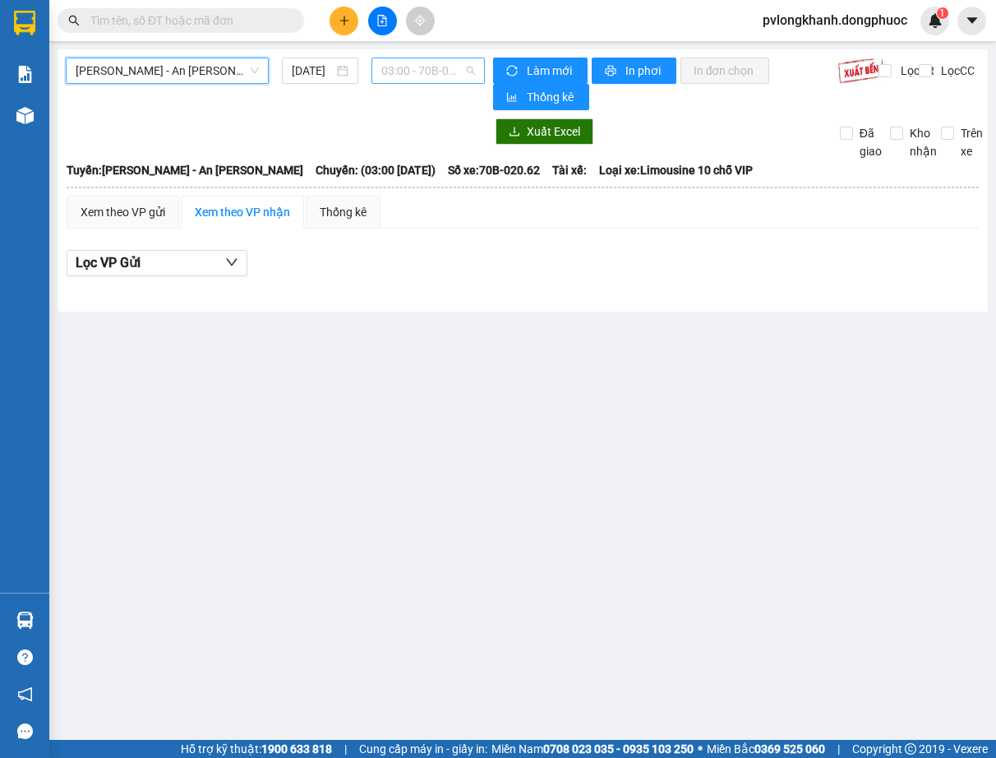
click at [467, 66] on span "03:00 - 70B-020.62" at bounding box center [427, 70] width 93 height 25
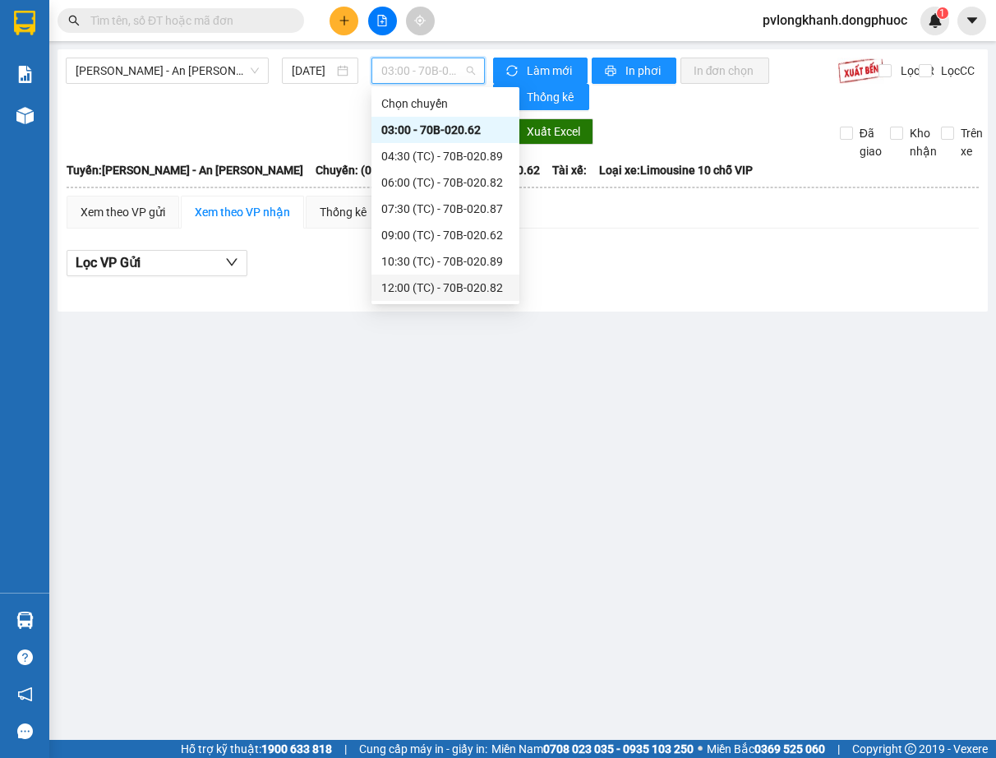
scroll to position [79, 0]
click at [461, 202] on div "12:00 (TC) - 70B-020.82" at bounding box center [445, 209] width 128 height 18
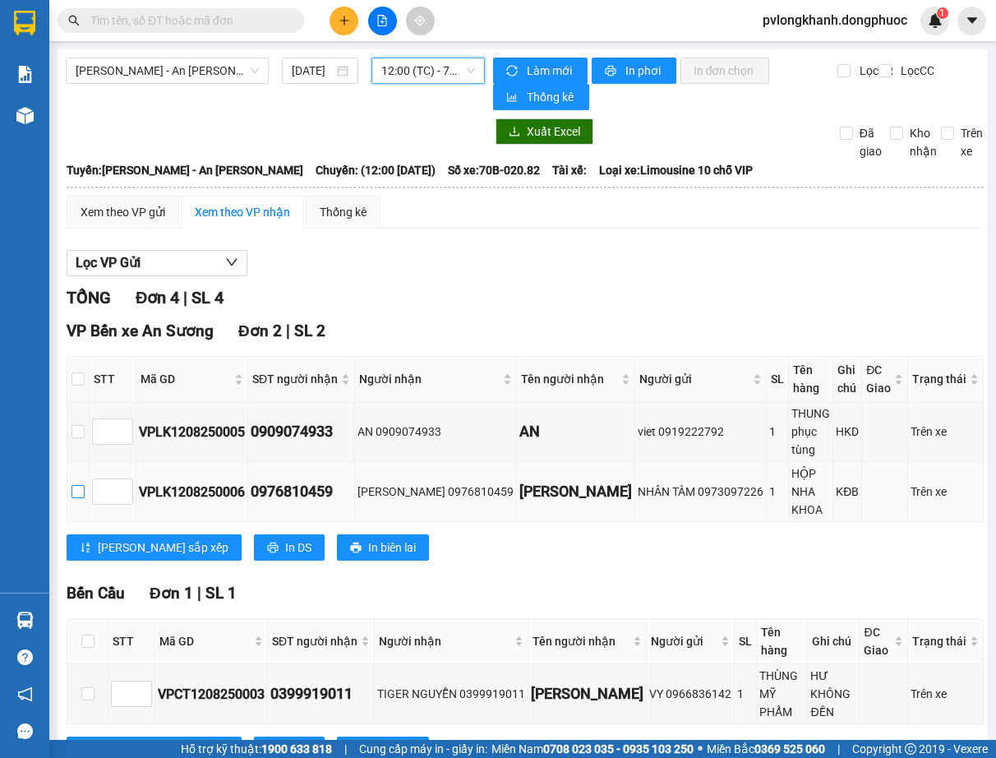
click at [85, 489] on input "checkbox" at bounding box center [78, 491] width 13 height 13
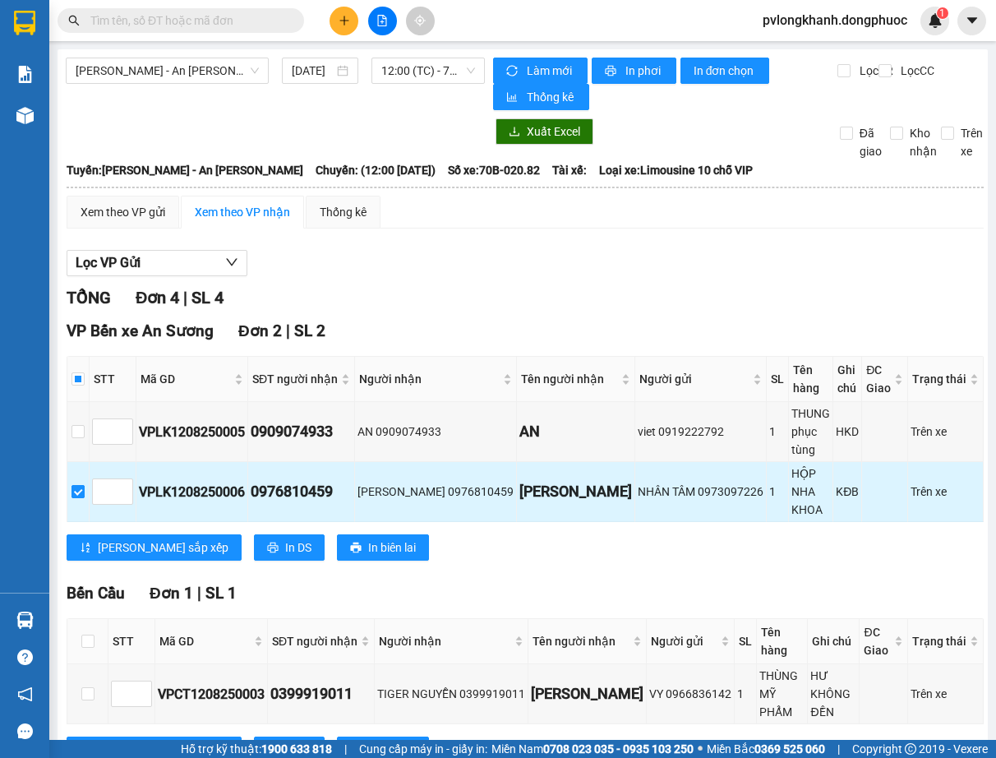
click at [85, 492] on input "checkbox" at bounding box center [78, 491] width 13 height 13
checkbox input "false"
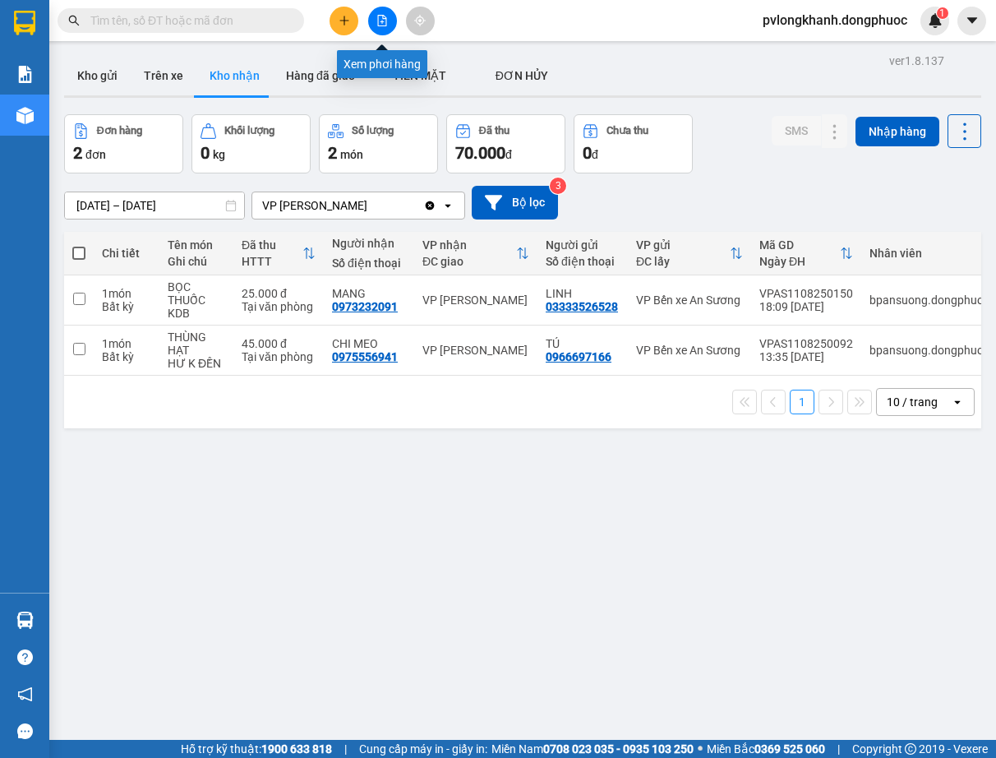
click at [381, 25] on icon "file-add" at bounding box center [383, 21] width 12 height 12
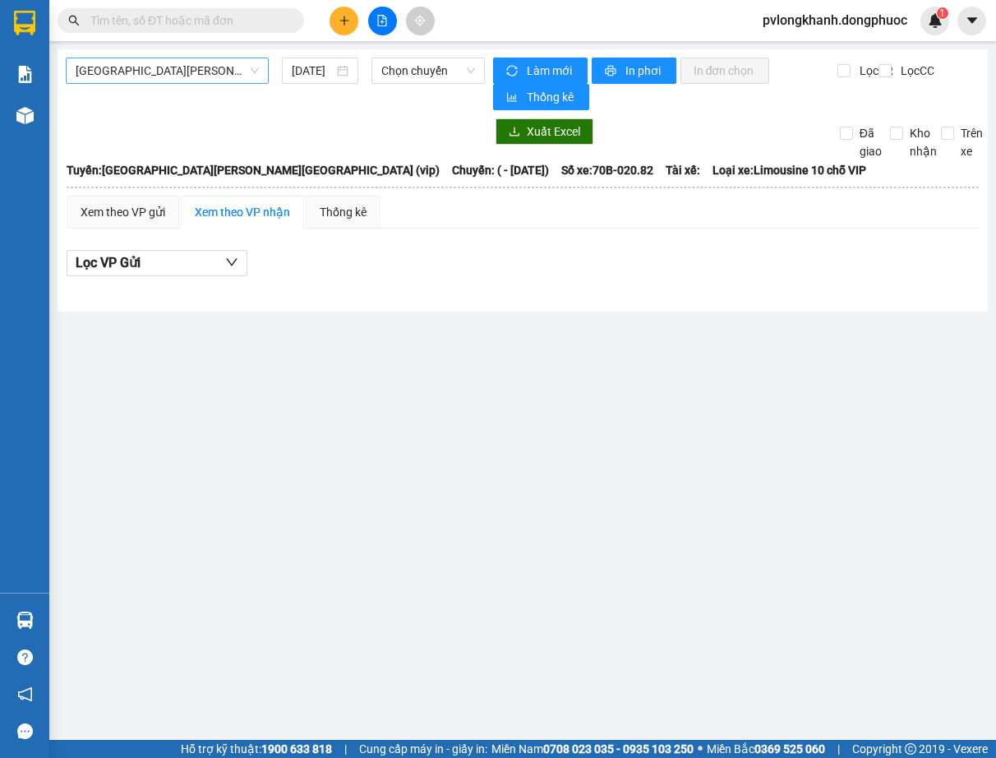
click at [254, 66] on span "[GEOGRAPHIC_DATA][PERSON_NAME][GEOGRAPHIC_DATA] (vip)" at bounding box center [167, 70] width 183 height 25
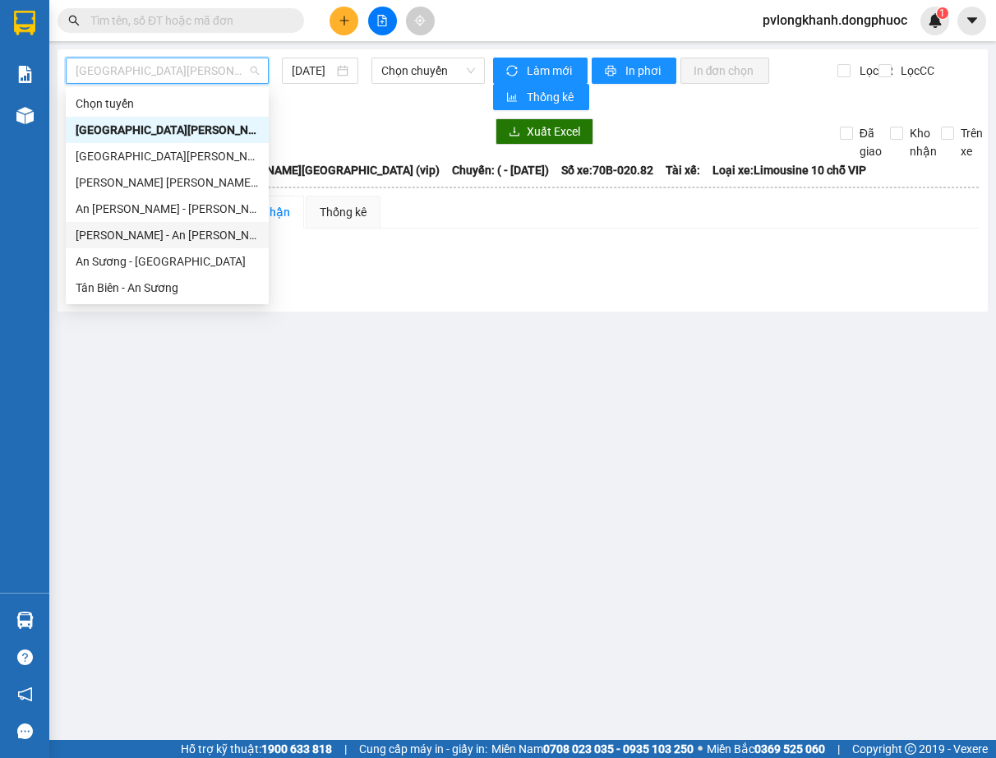
click at [148, 234] on div "[PERSON_NAME] - An [PERSON_NAME]" at bounding box center [167, 235] width 183 height 18
type input "[DATE]"
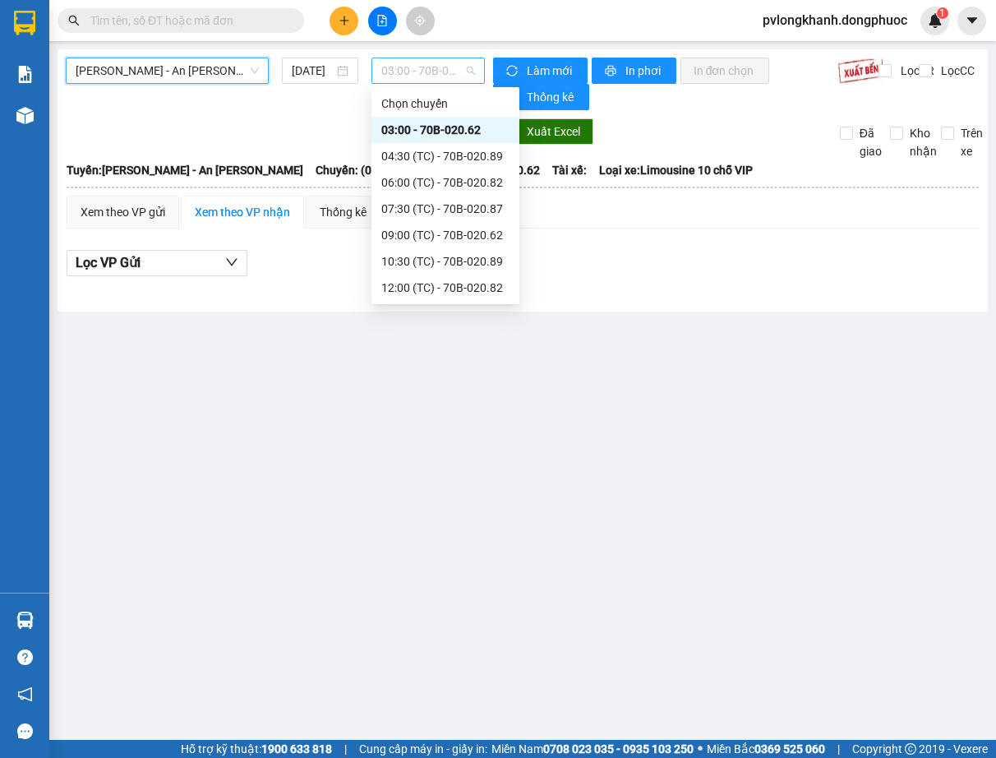
click at [473, 69] on span "03:00 - 70B-020.62" at bounding box center [427, 70] width 93 height 25
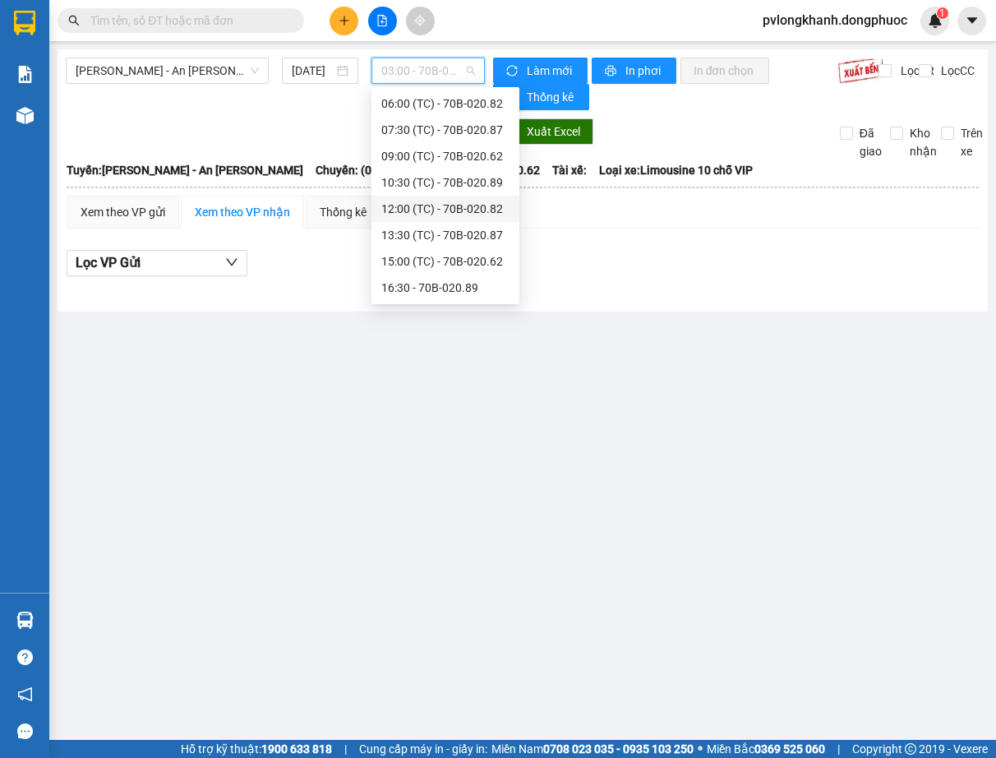
click at [455, 198] on div "12:00 (TC) - 70B-020.82" at bounding box center [446, 209] width 148 height 26
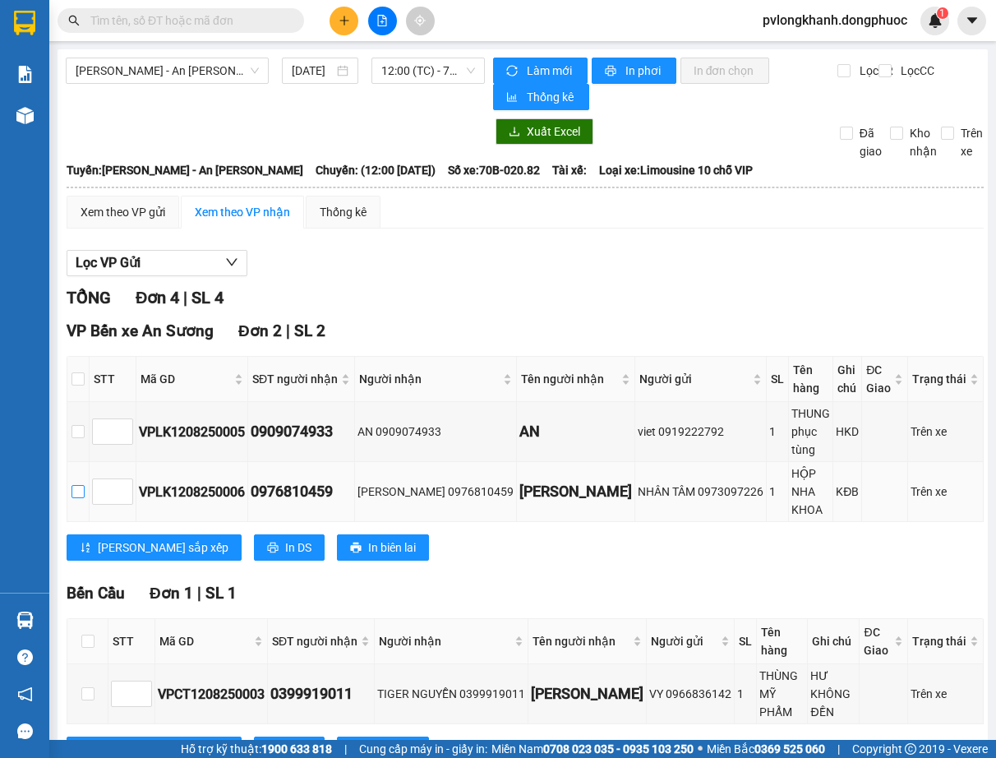
click at [85, 492] on input "checkbox" at bounding box center [78, 491] width 13 height 13
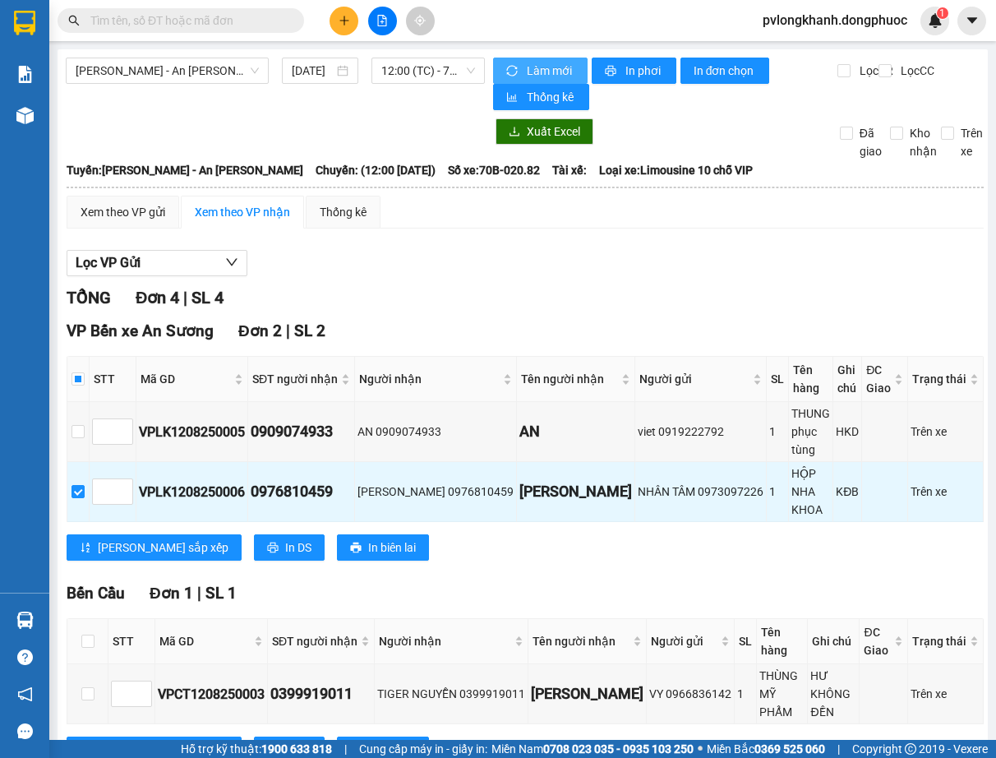
click at [539, 68] on span "Làm mới" at bounding box center [551, 71] width 48 height 18
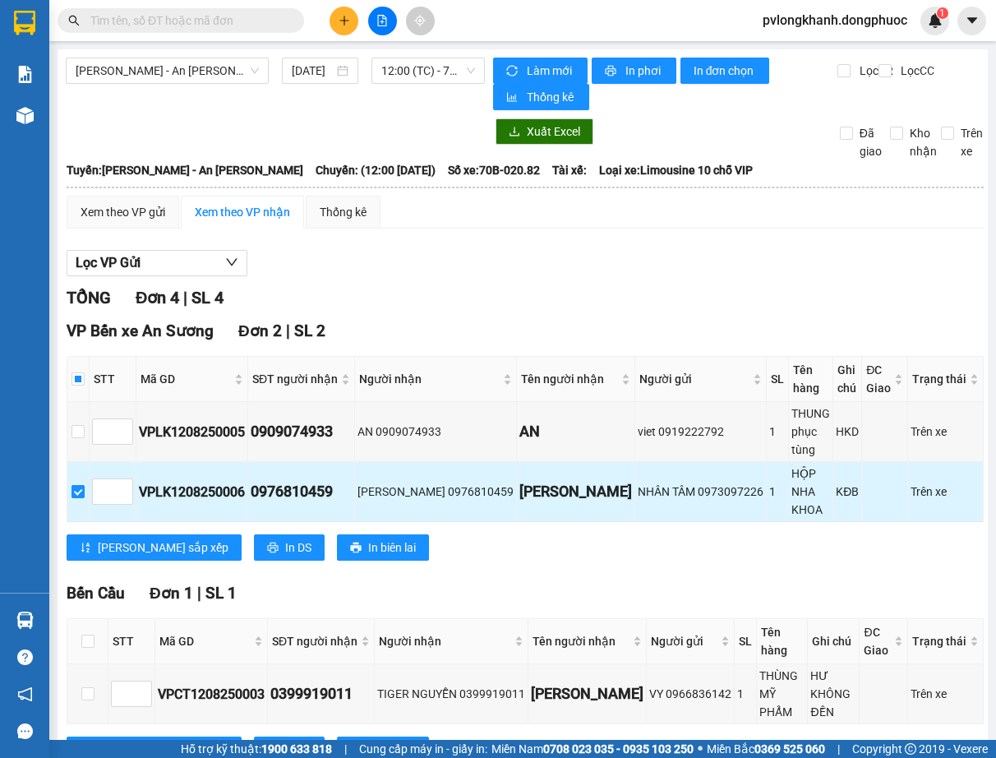
click at [85, 492] on input "checkbox" at bounding box center [78, 491] width 13 height 13
checkbox input "false"
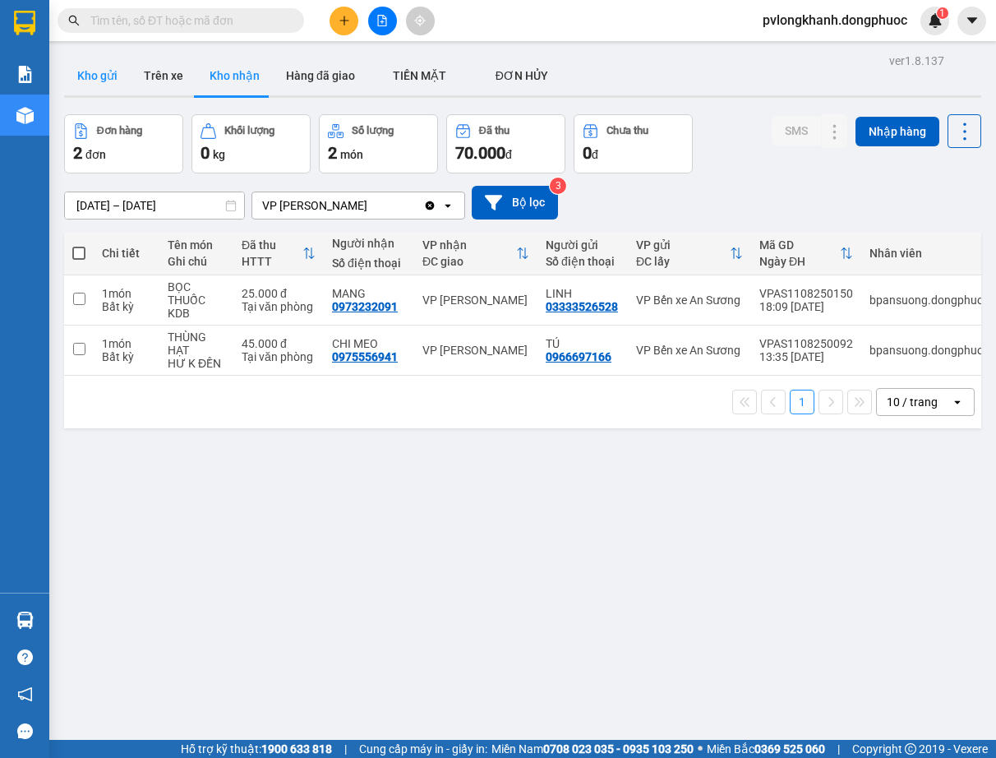
click at [109, 68] on button "Kho gửi" at bounding box center [97, 75] width 67 height 39
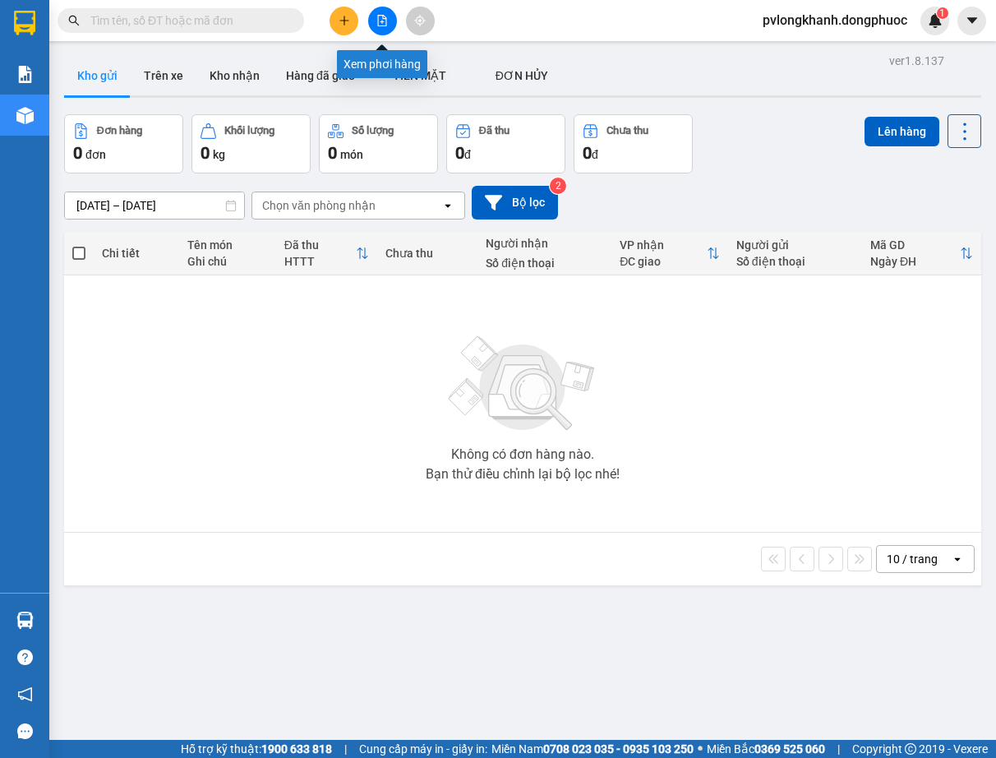
click at [378, 23] on icon "file-add" at bounding box center [382, 21] width 9 height 12
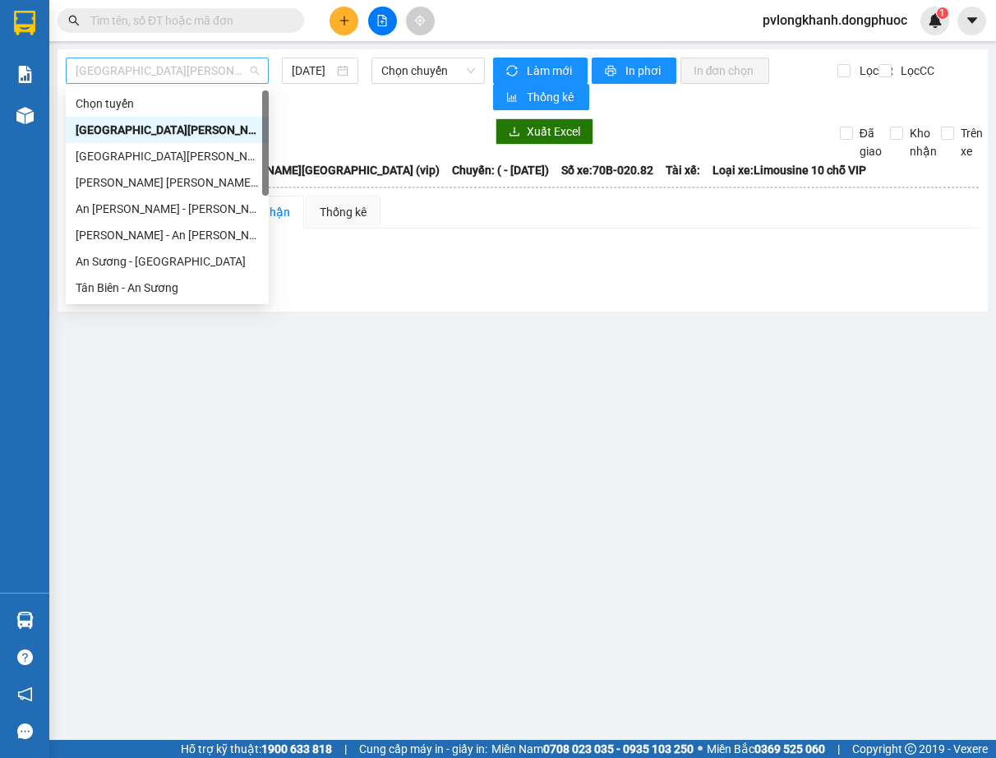
click at [238, 62] on span "[GEOGRAPHIC_DATA][PERSON_NAME][GEOGRAPHIC_DATA] (vip)" at bounding box center [167, 70] width 183 height 25
click at [169, 229] on div "[PERSON_NAME] - An [PERSON_NAME]" at bounding box center [167, 235] width 183 height 18
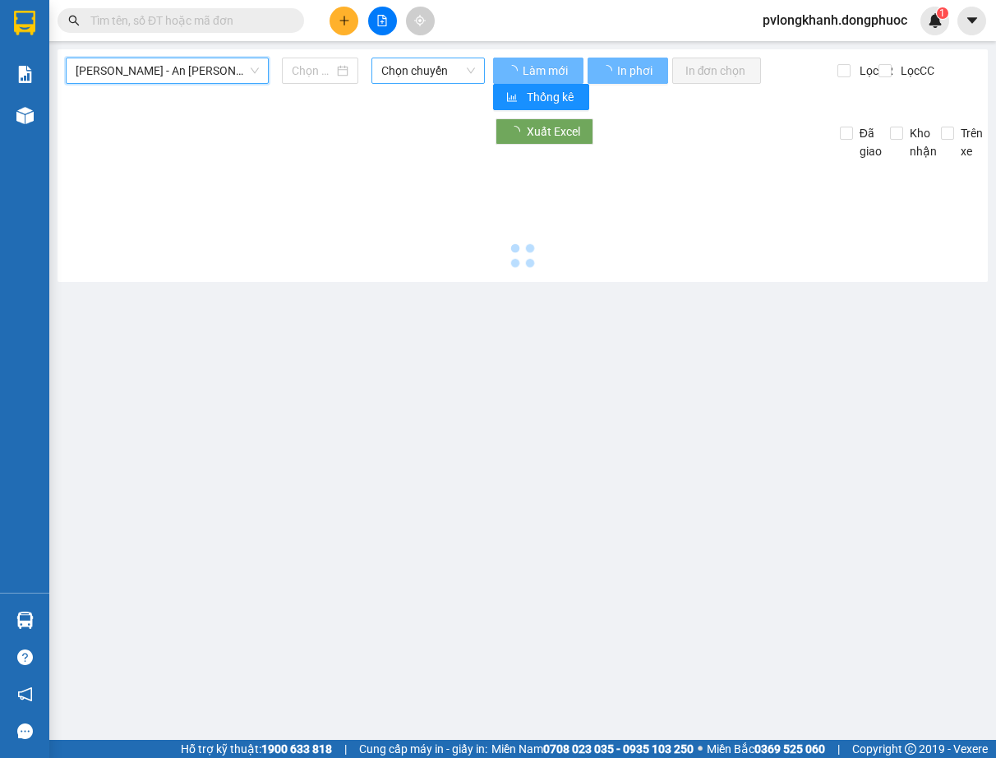
type input "[DATE]"
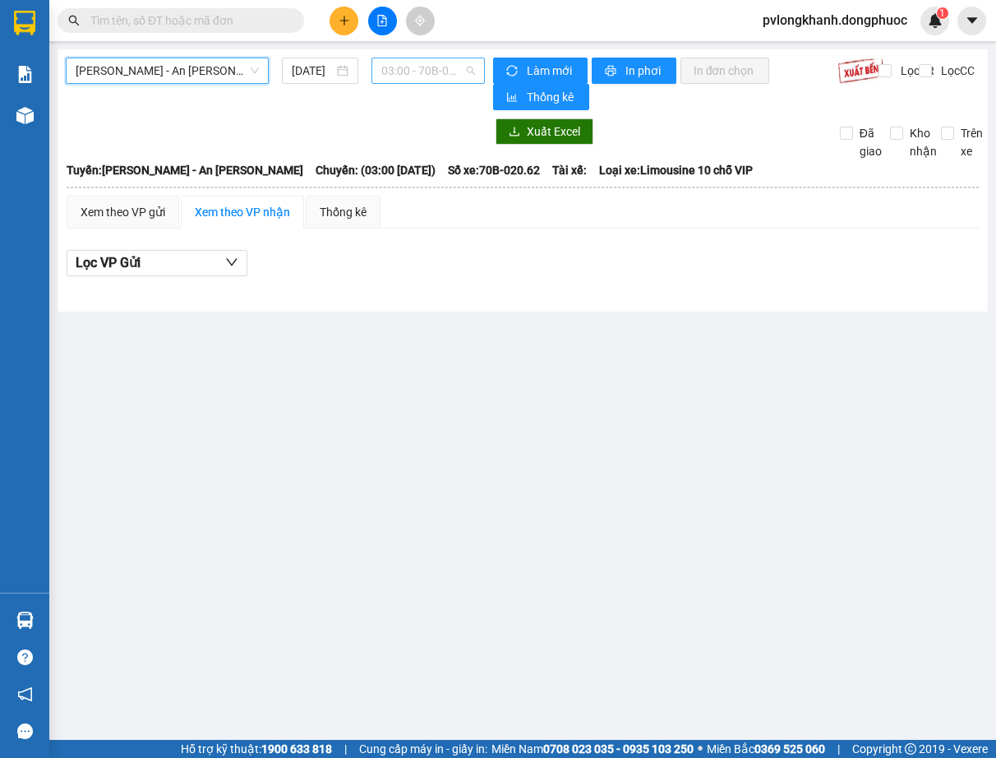
click at [460, 63] on span "03:00 - 70B-020.62" at bounding box center [427, 70] width 93 height 25
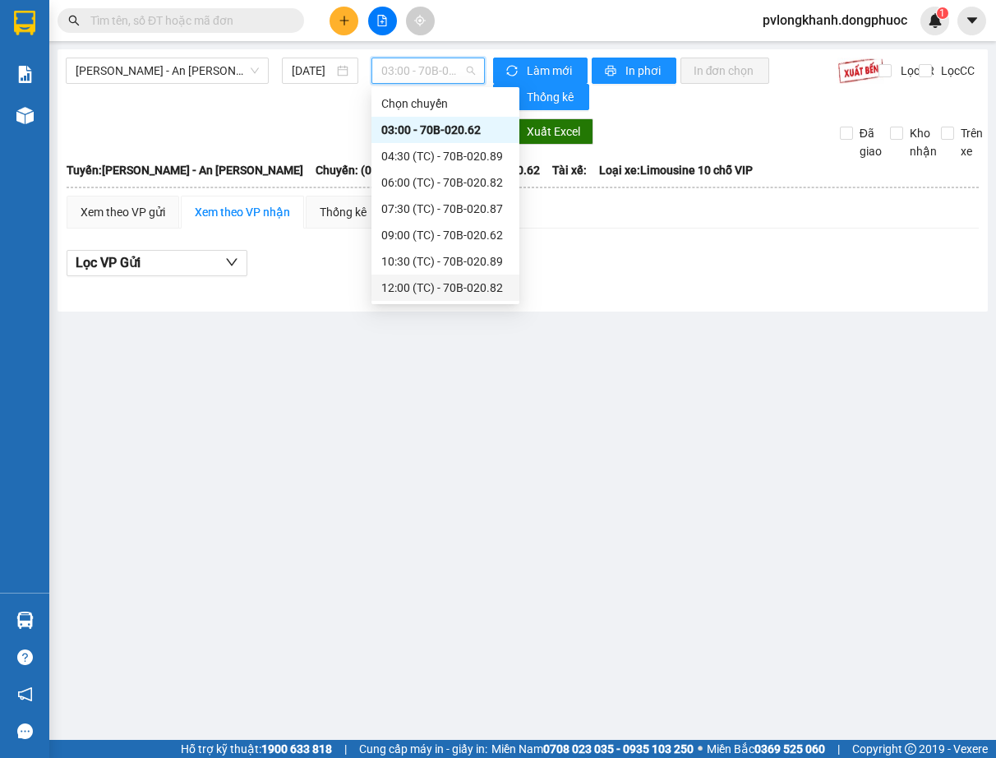
click at [433, 281] on div "12:00 (TC) - 70B-020.82" at bounding box center [445, 288] width 128 height 18
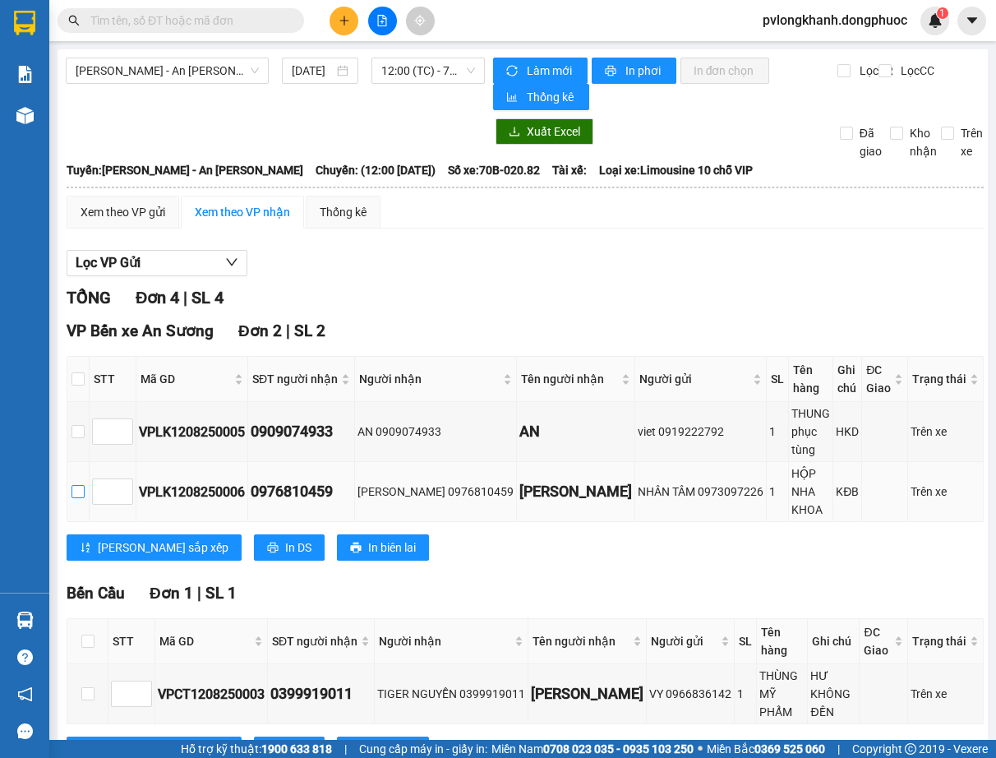
click at [81, 491] on input "checkbox" at bounding box center [78, 491] width 13 height 13
checkbox input "true"
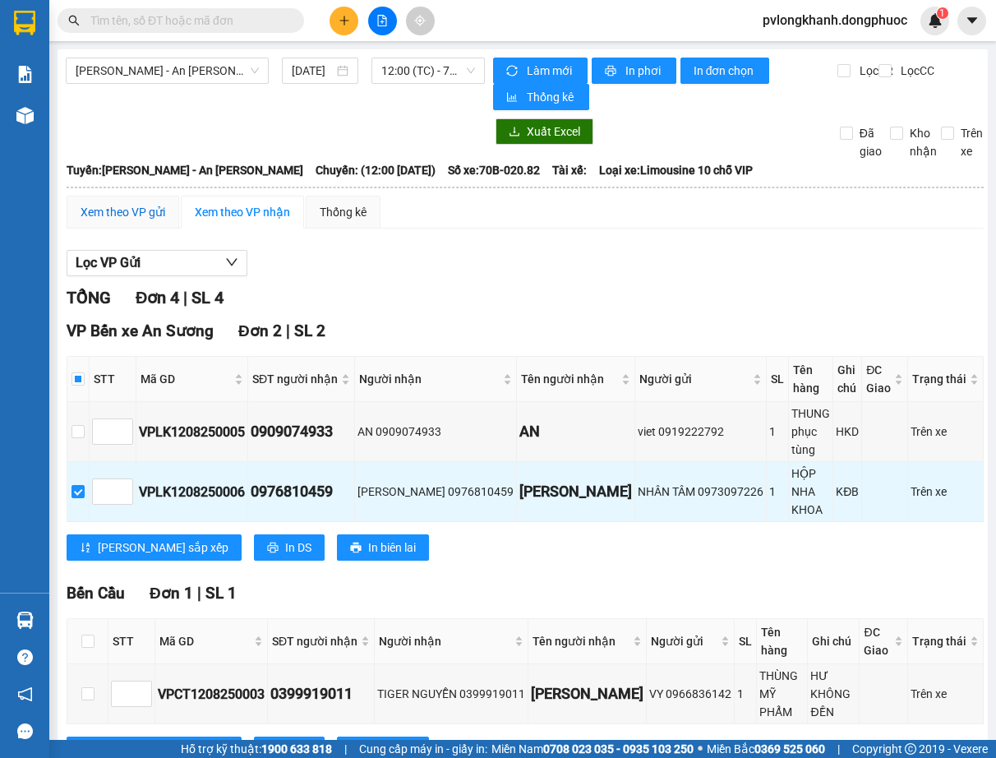
click at [140, 211] on div "Xem theo VP gửi" at bounding box center [123, 212] width 85 height 18
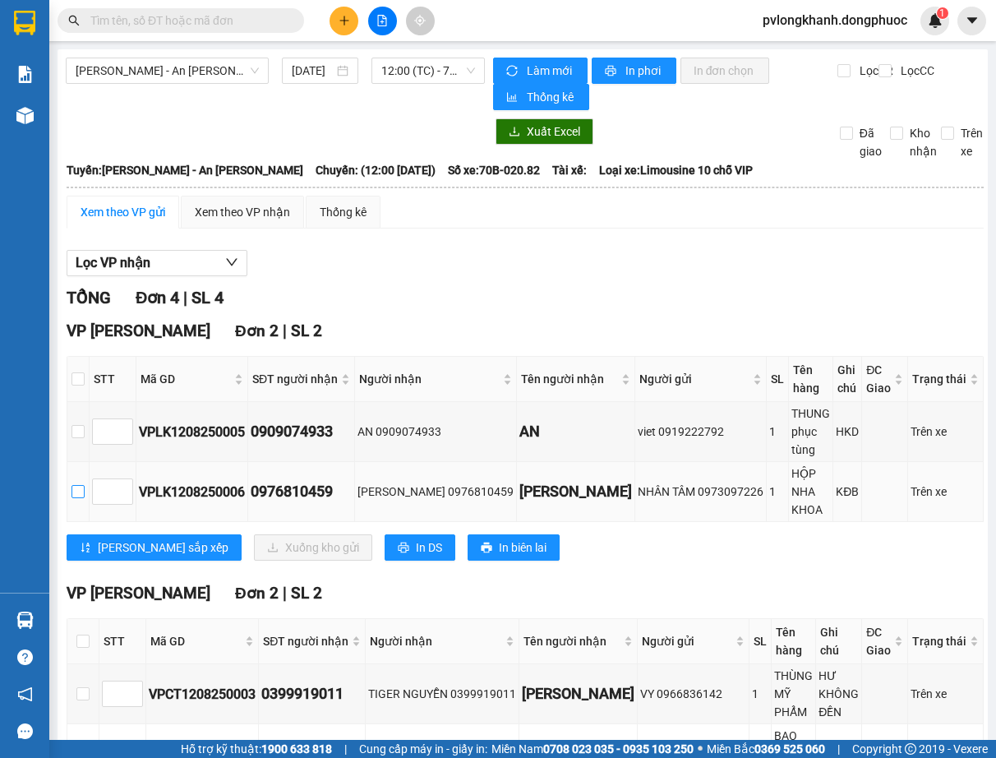
click at [84, 490] on input "checkbox" at bounding box center [78, 491] width 13 height 13
checkbox input "true"
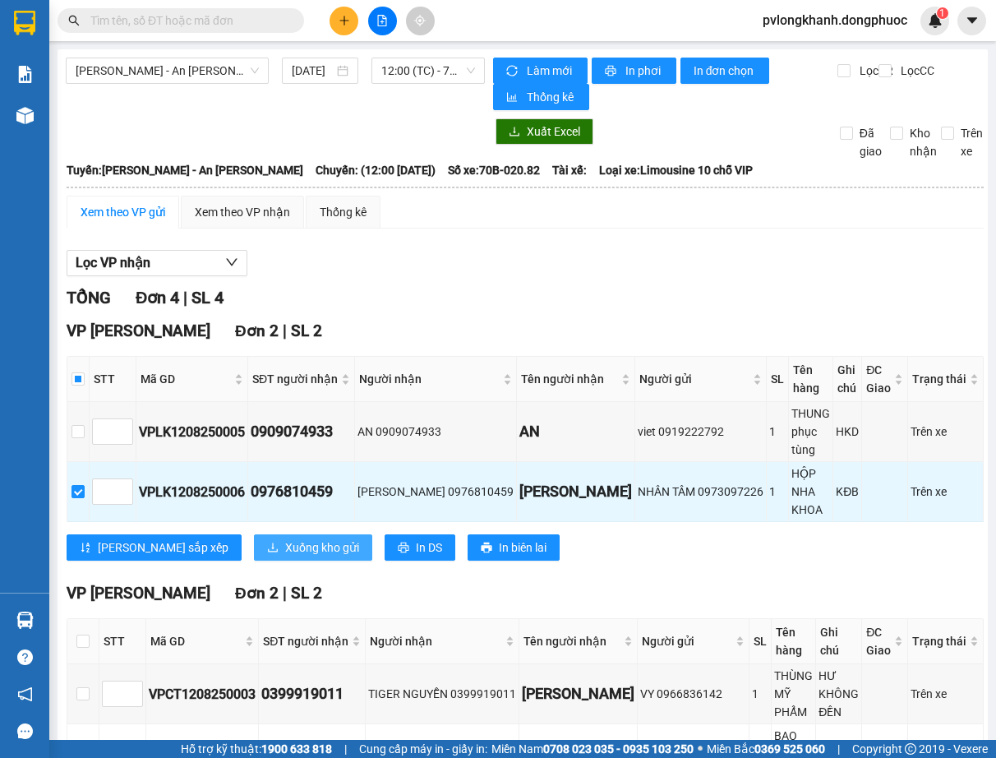
click at [285, 545] on span "Xuống kho gửi" at bounding box center [322, 548] width 74 height 18
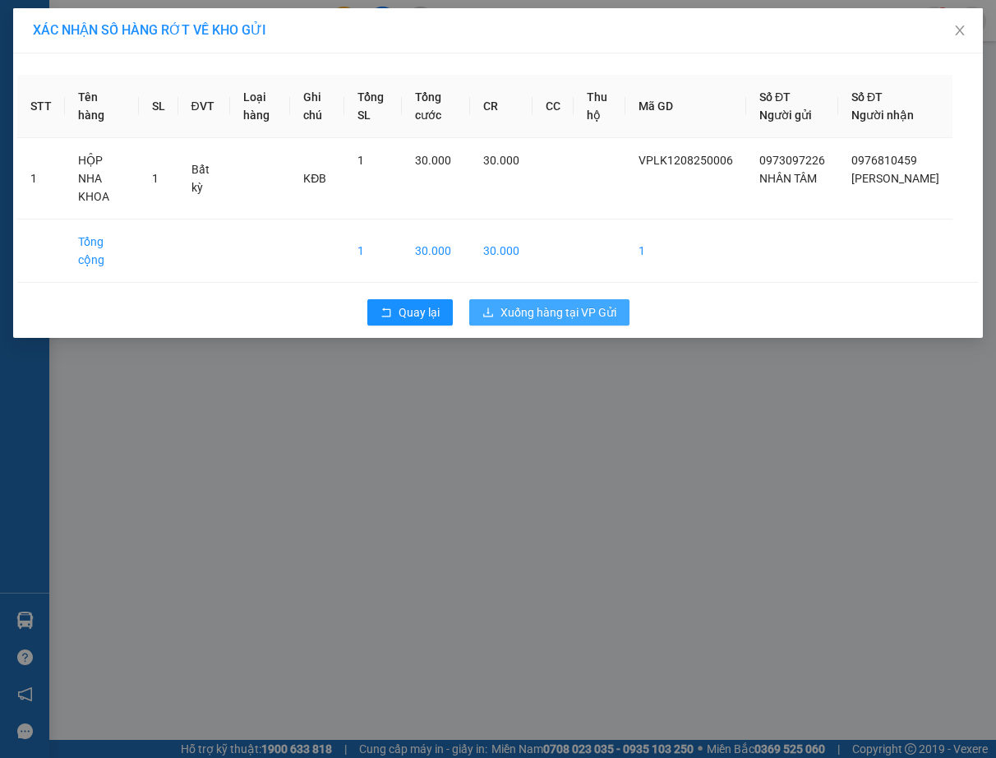
click at [571, 299] on button "Xuống hàng tại VP Gửi" at bounding box center [549, 312] width 160 height 26
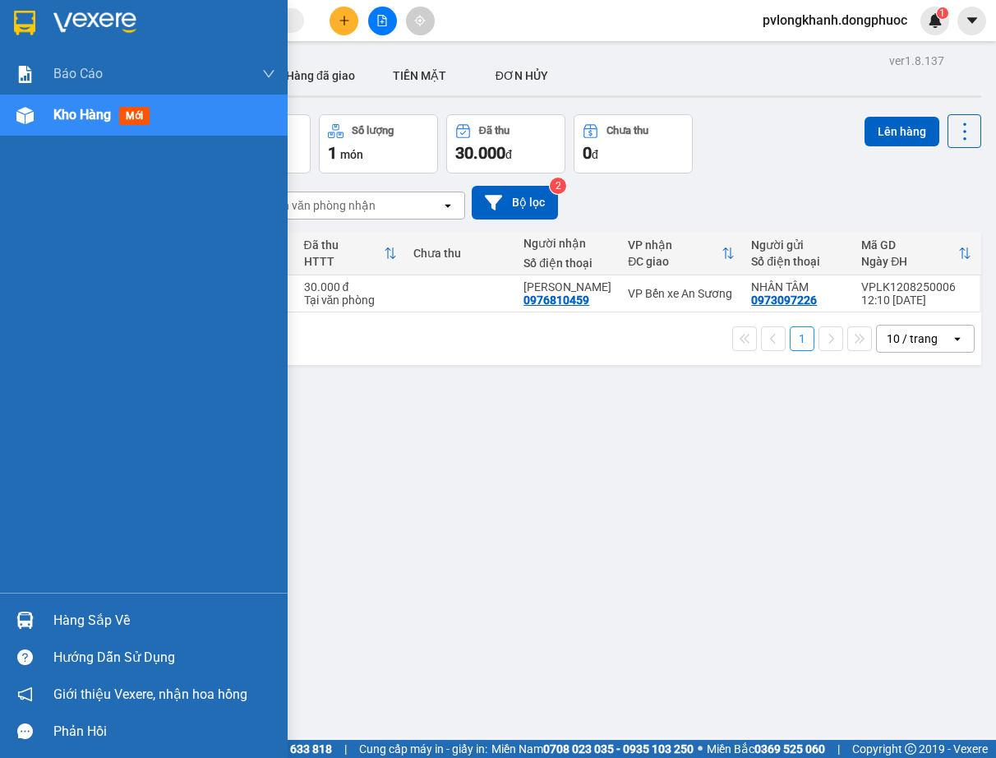
click at [74, 610] on div "Hàng sắp về" at bounding box center [164, 620] width 222 height 25
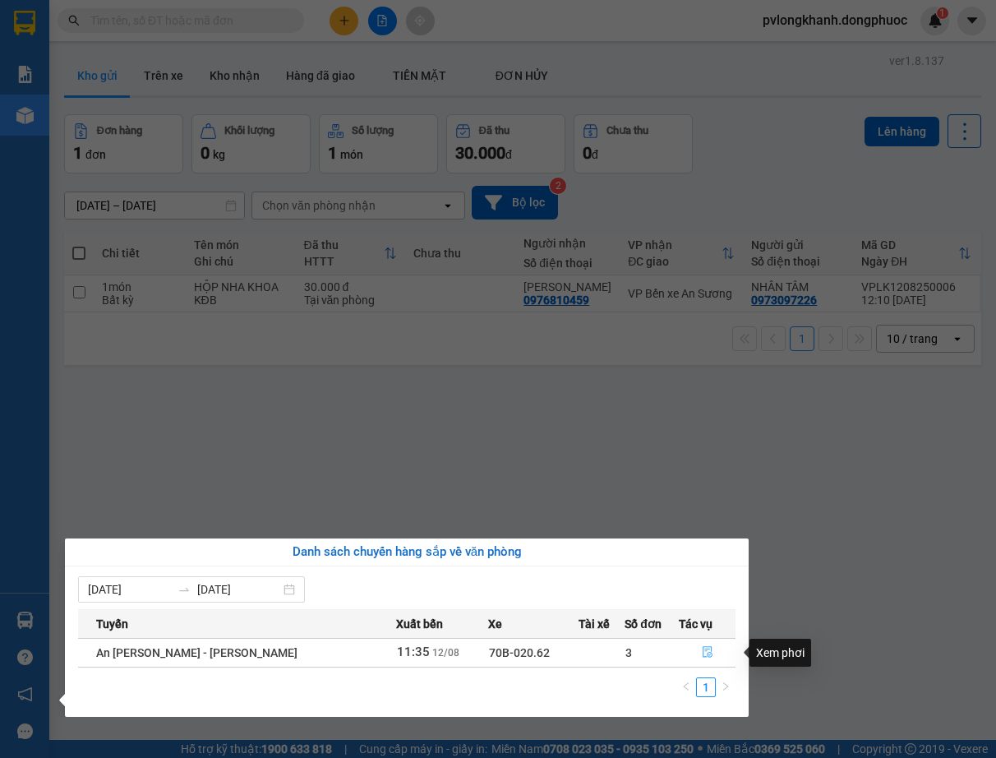
click at [709, 650] on button "button" at bounding box center [707, 653] width 55 height 26
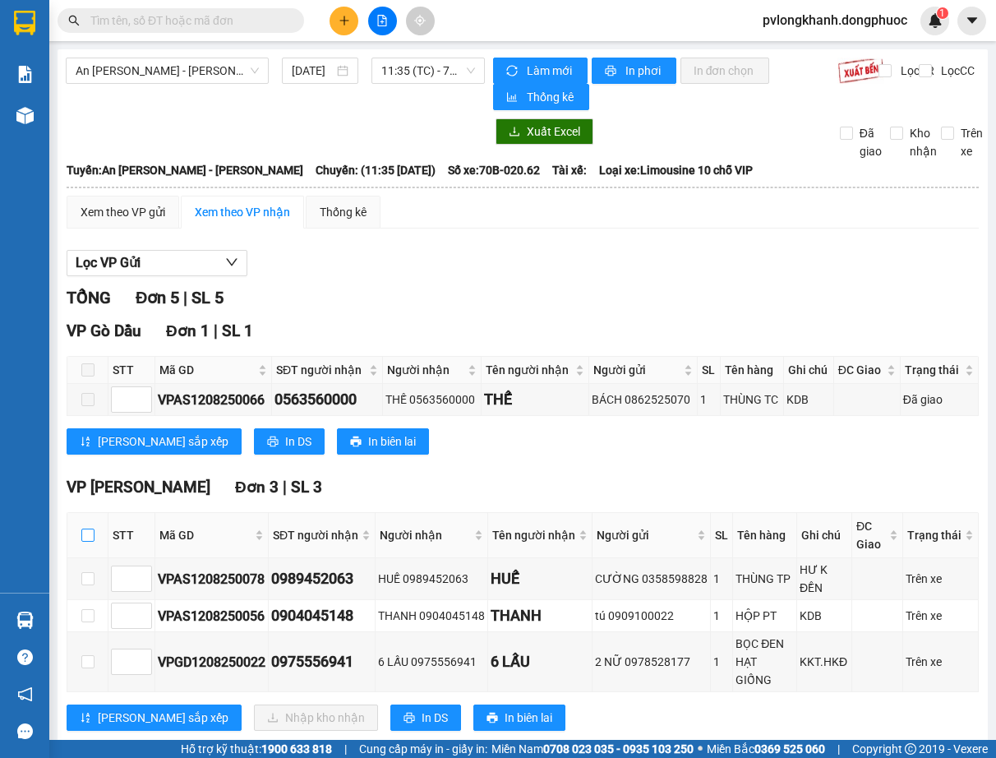
click at [89, 534] on input "checkbox" at bounding box center [87, 535] width 13 height 13
checkbox input "true"
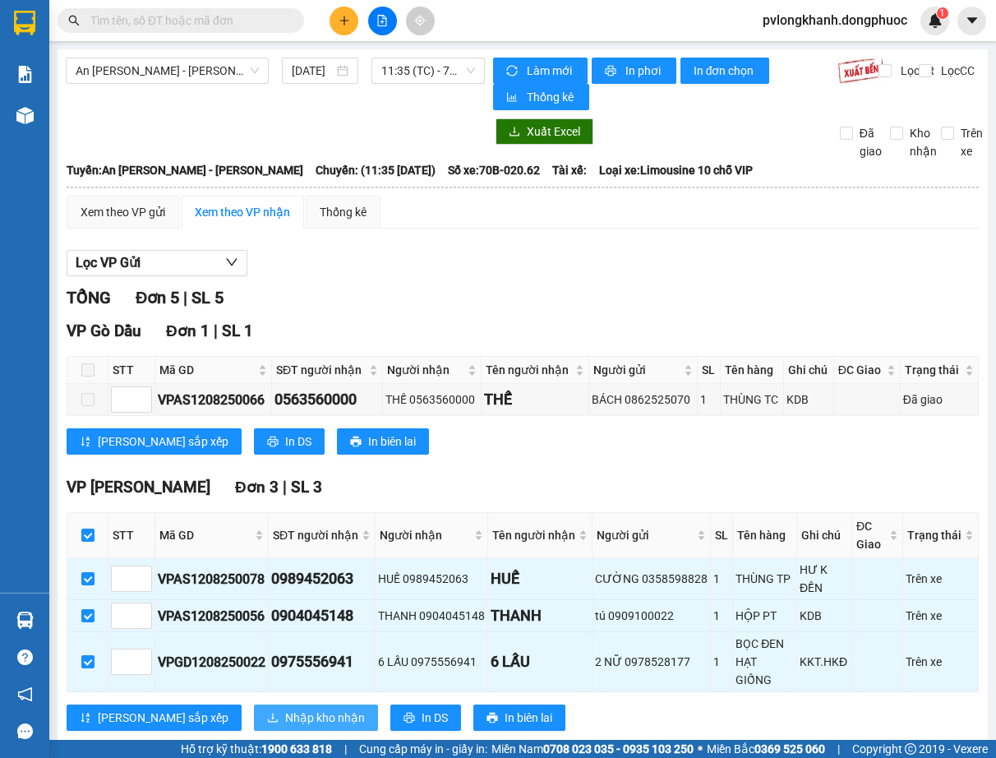
click at [285, 711] on span "Nhập kho nhận" at bounding box center [325, 718] width 80 height 18
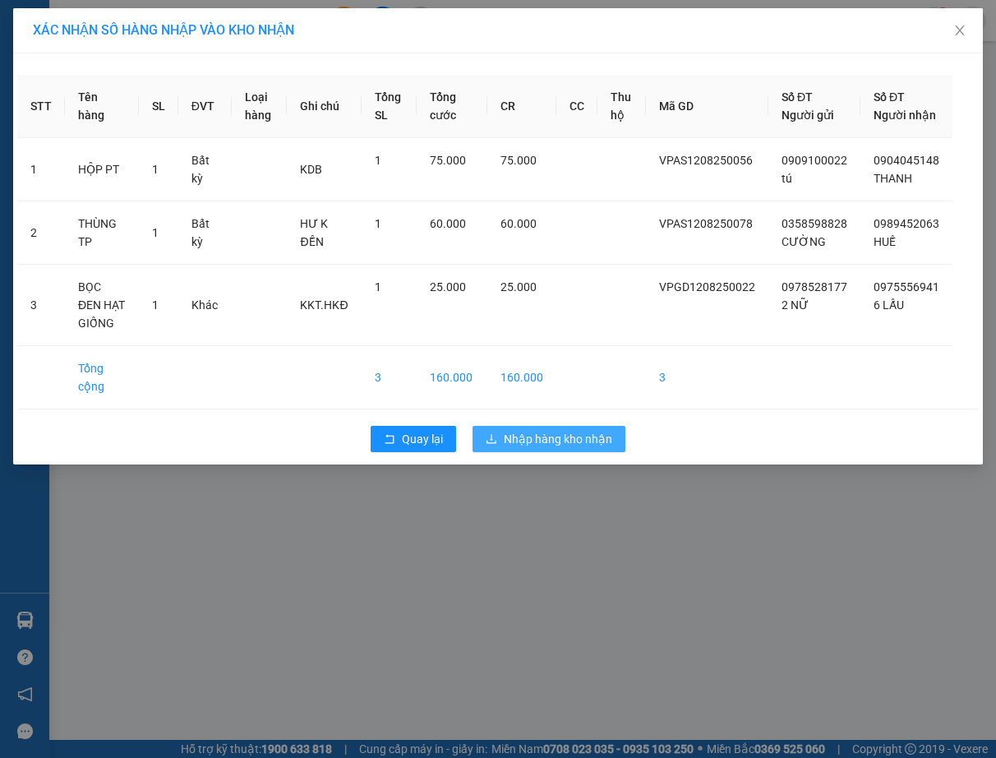
click at [578, 437] on span "Nhập hàng kho nhận" at bounding box center [558, 439] width 109 height 18
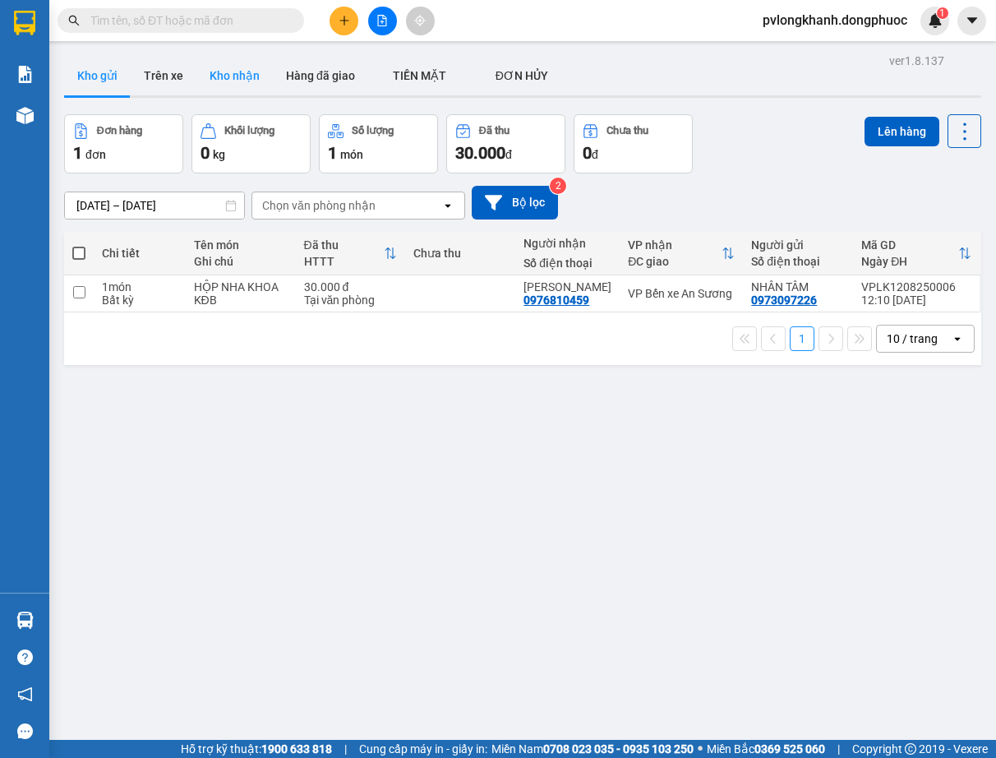
click at [229, 72] on button "Kho nhận" at bounding box center [235, 75] width 76 height 39
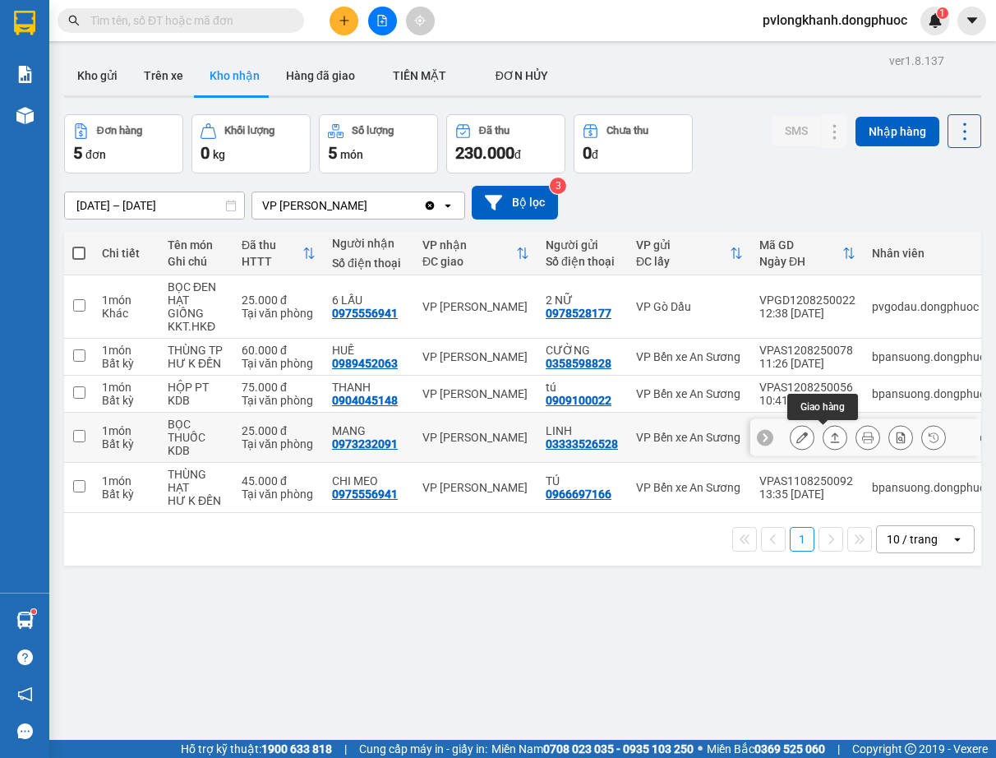
click at [831, 434] on icon at bounding box center [835, 437] width 9 height 10
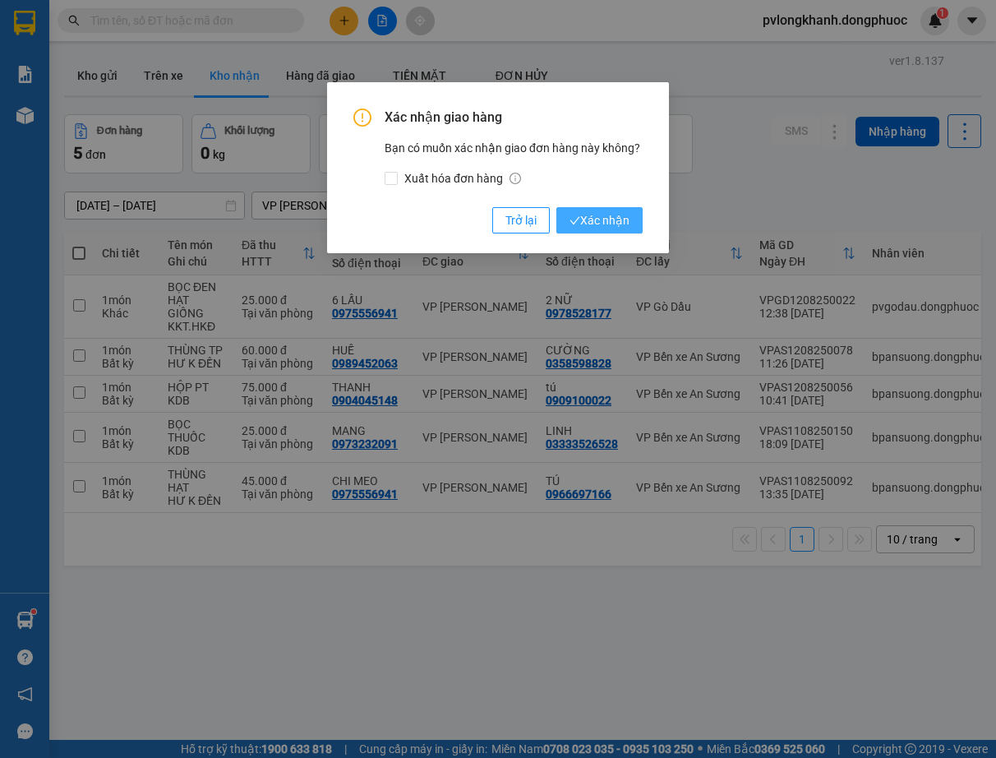
click at [634, 220] on button "Xác nhận" at bounding box center [600, 220] width 86 height 26
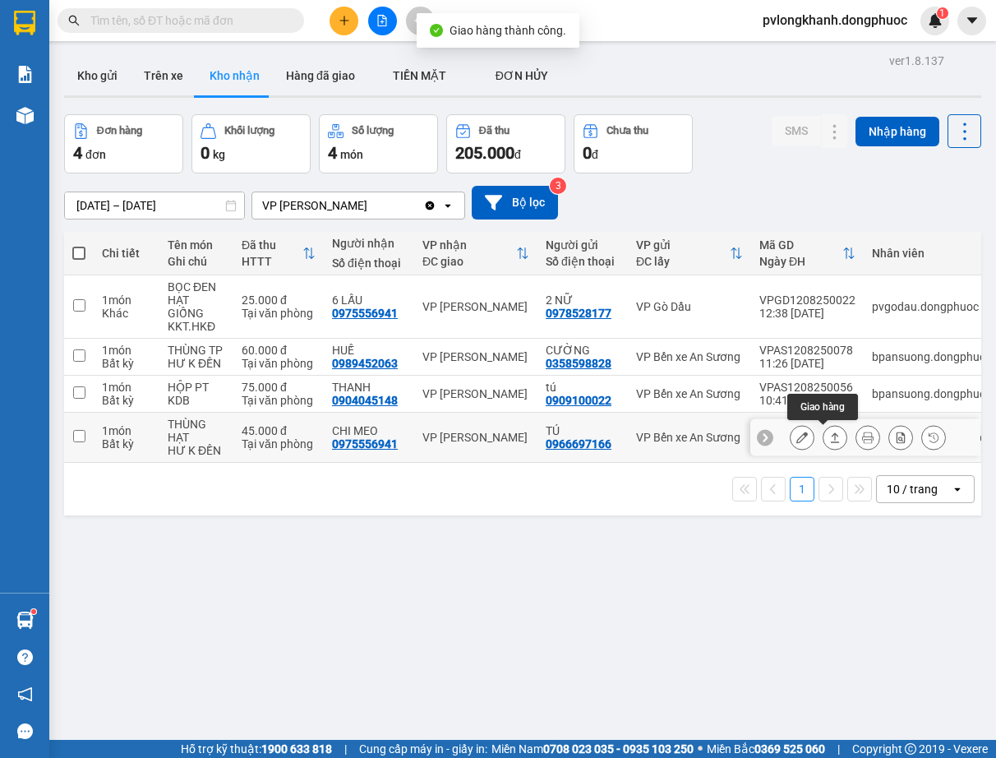
click at [831, 442] on icon at bounding box center [835, 437] width 9 height 10
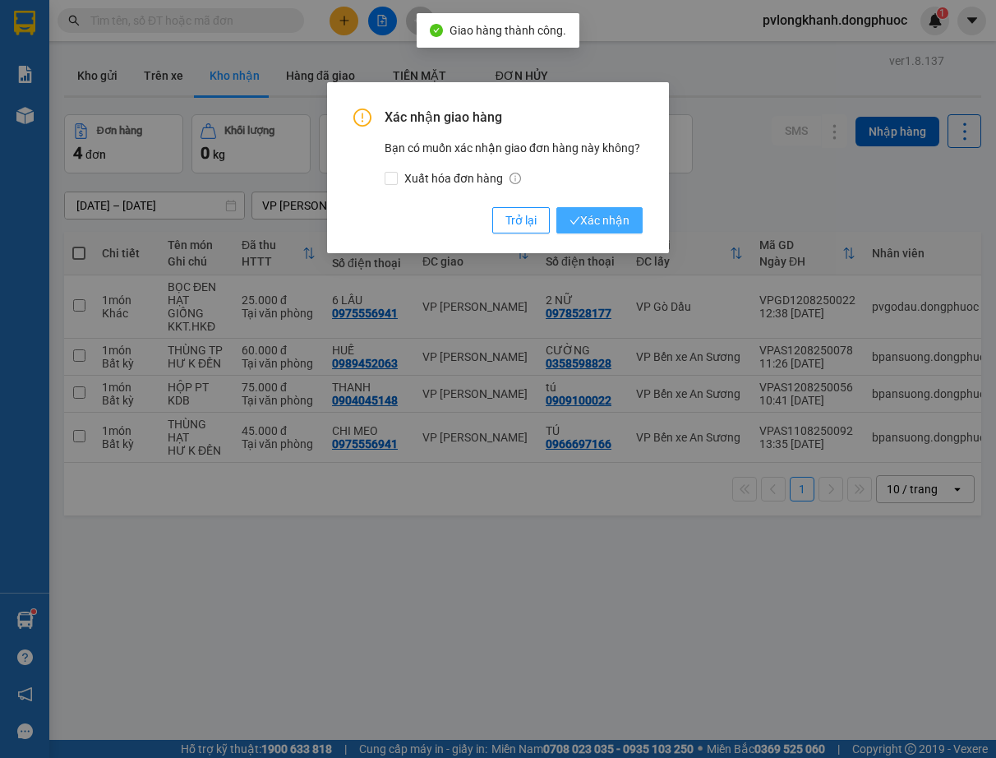
click at [573, 215] on span "Xác nhận" at bounding box center [600, 220] width 60 height 18
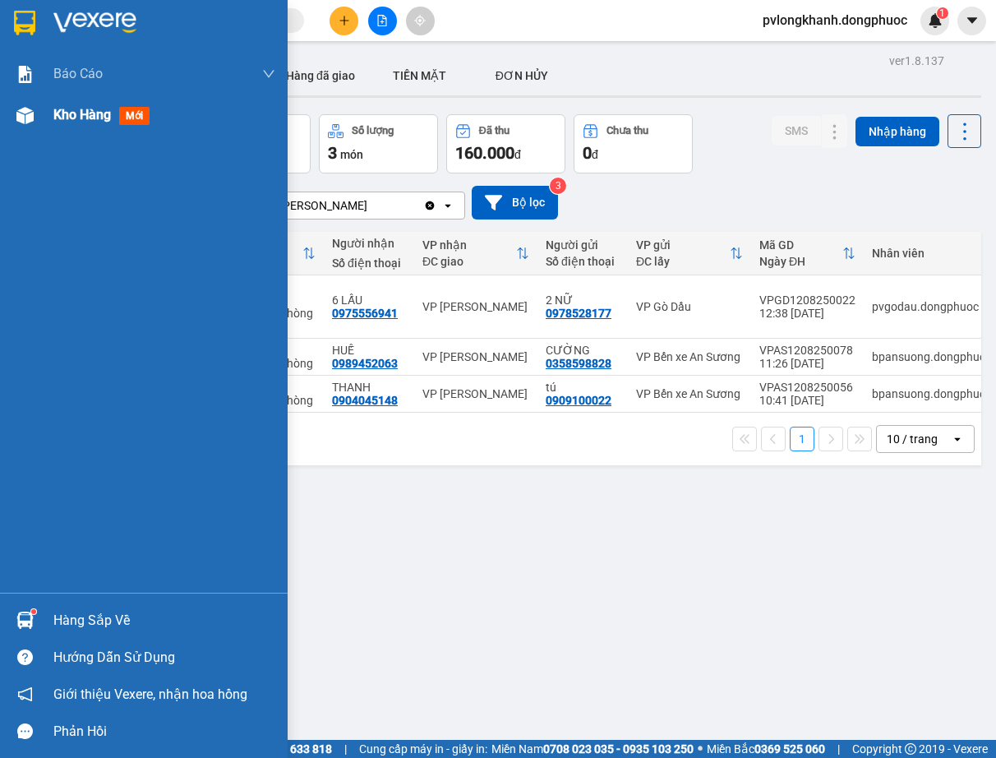
click at [93, 113] on span "Kho hàng" at bounding box center [82, 115] width 58 height 16
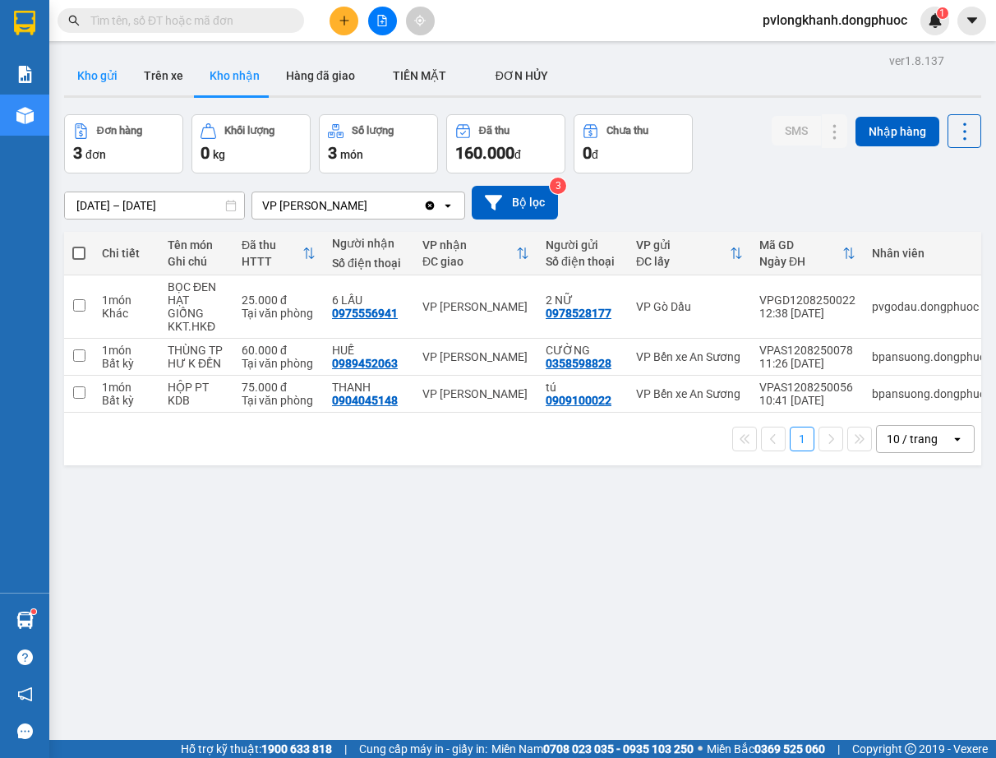
click at [107, 76] on button "Kho gửi" at bounding box center [97, 75] width 67 height 39
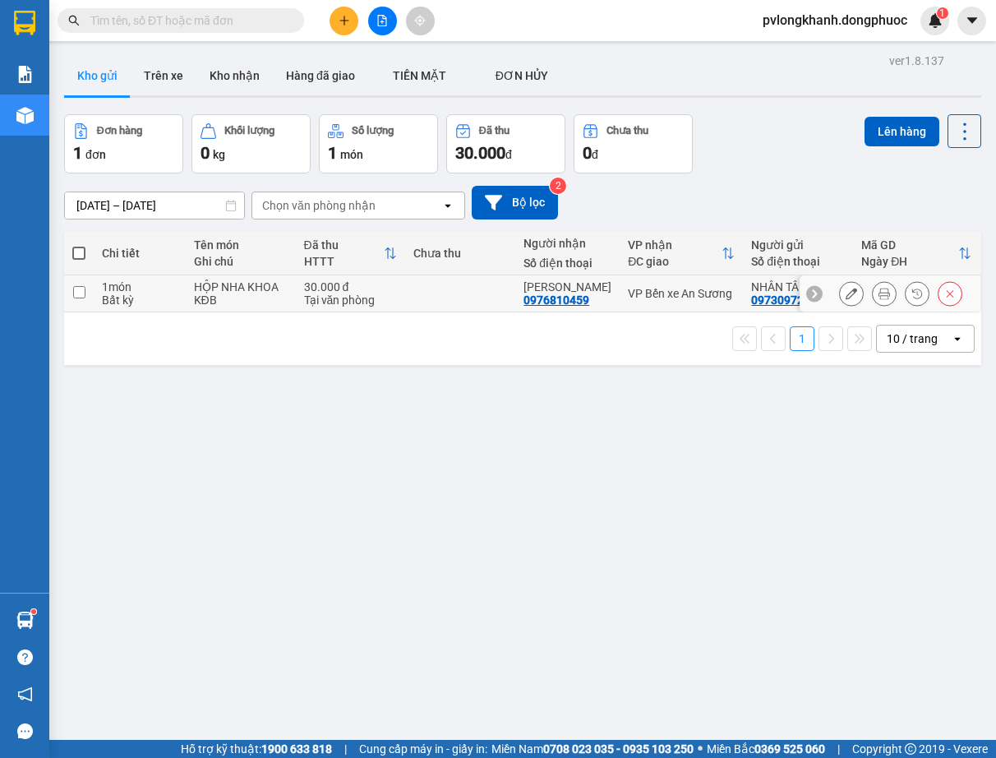
click at [97, 289] on td "1 món Bất kỳ" at bounding box center [140, 293] width 92 height 37
checkbox input "true"
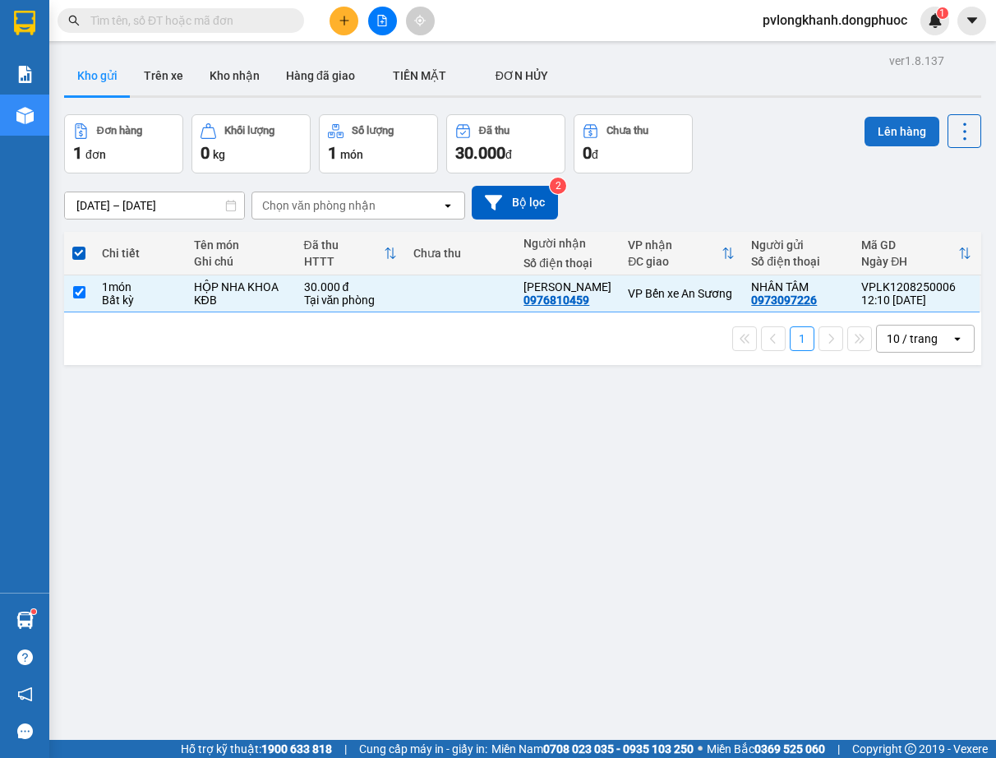
click at [865, 132] on button "Lên hàng" at bounding box center [902, 132] width 75 height 30
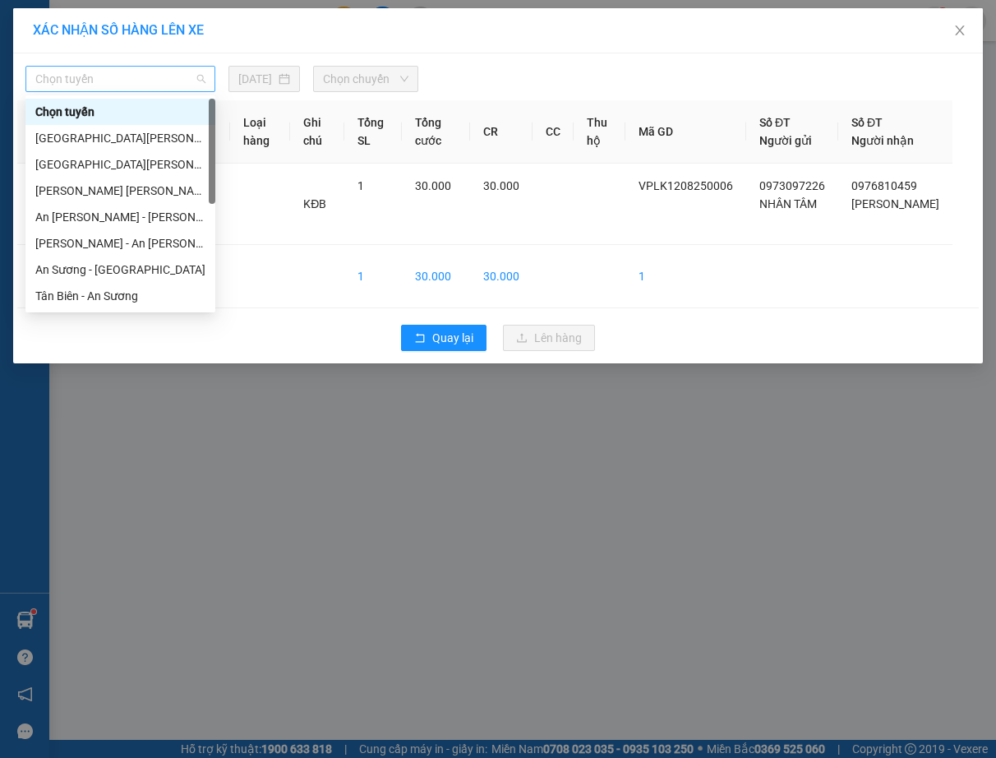
click at [152, 75] on span "Chọn tuyến" at bounding box center [120, 79] width 170 height 25
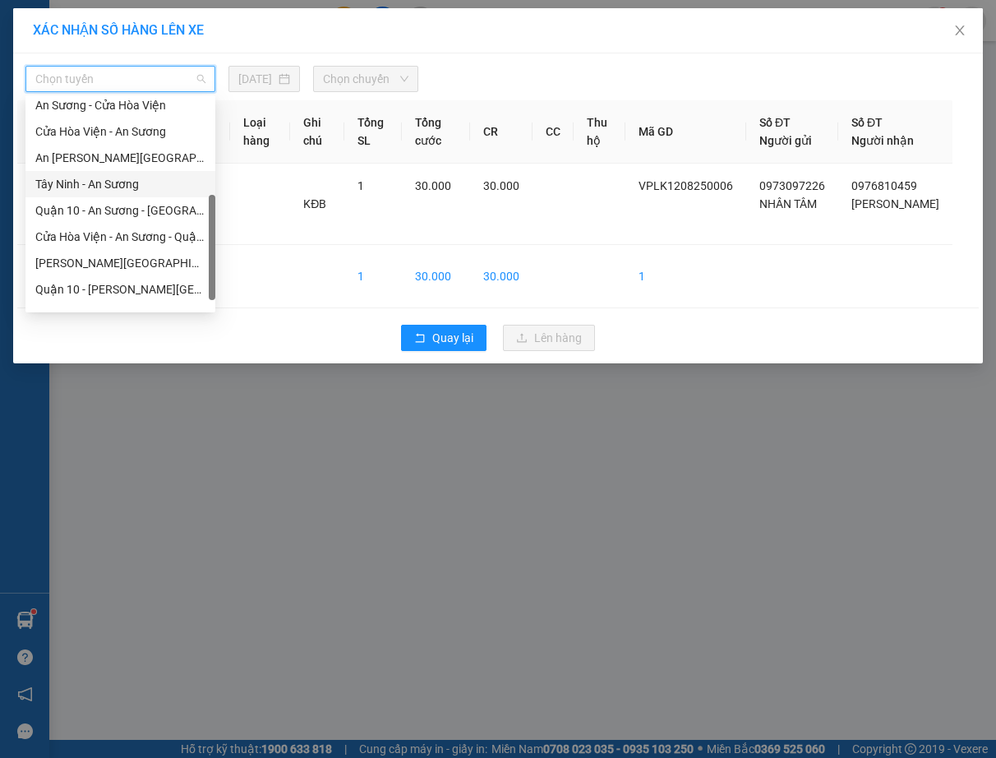
click at [137, 185] on div "Tây Ninh - An Sương" at bounding box center [120, 184] width 170 height 18
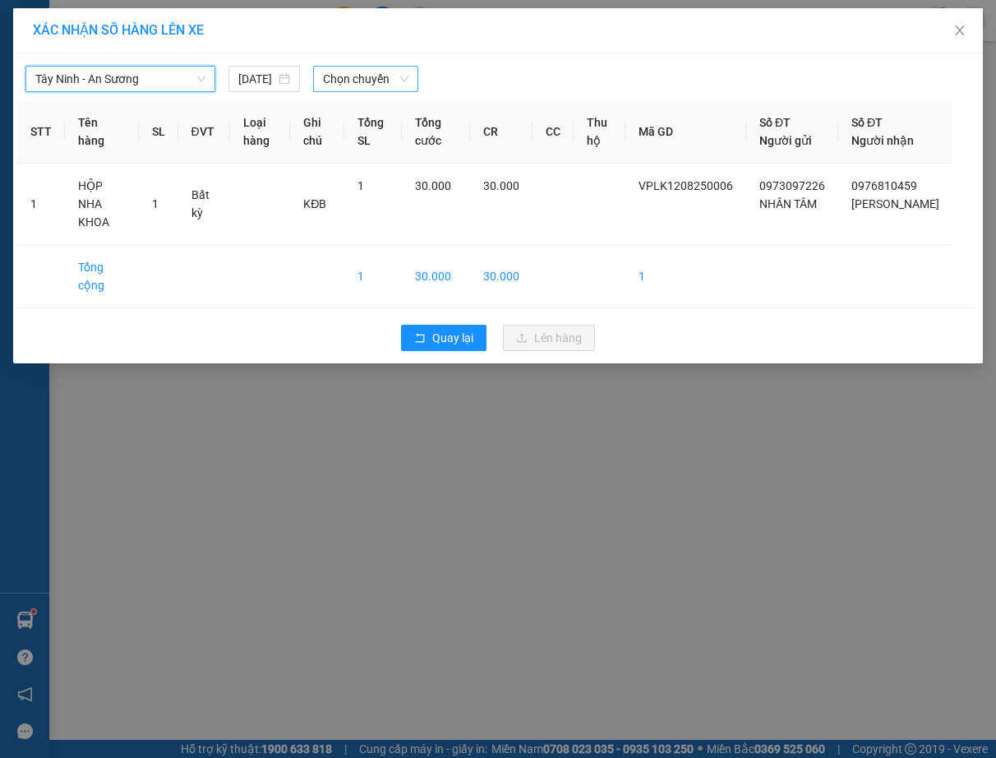
click at [379, 79] on span "Chọn chuyến" at bounding box center [366, 79] width 86 height 25
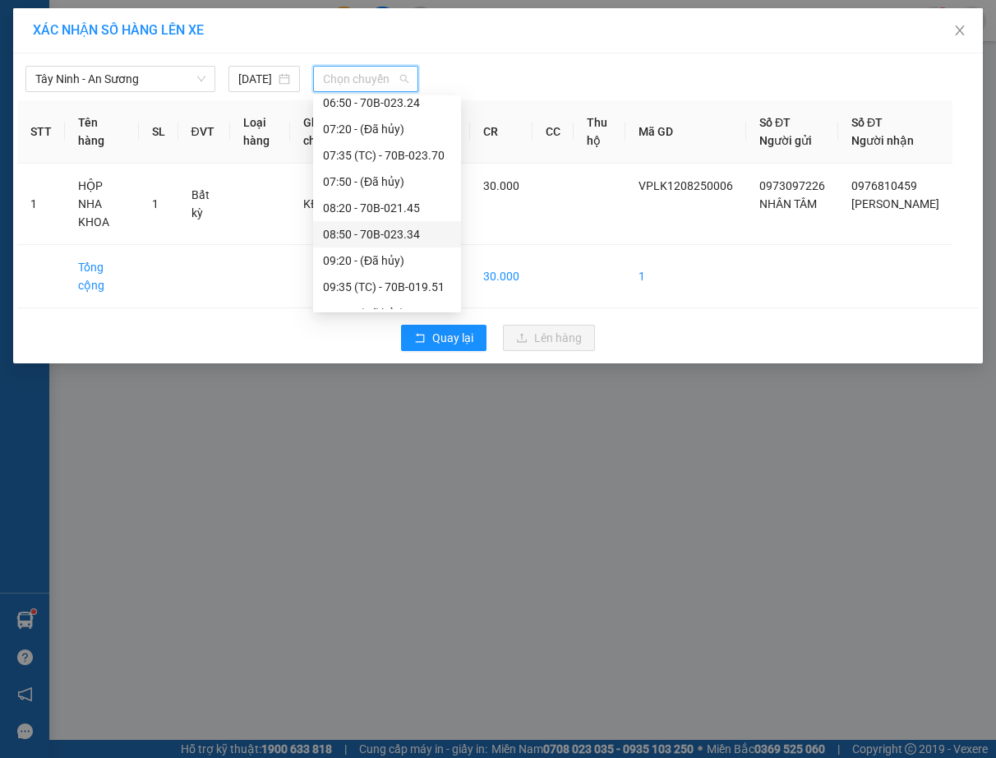
scroll to position [438, 0]
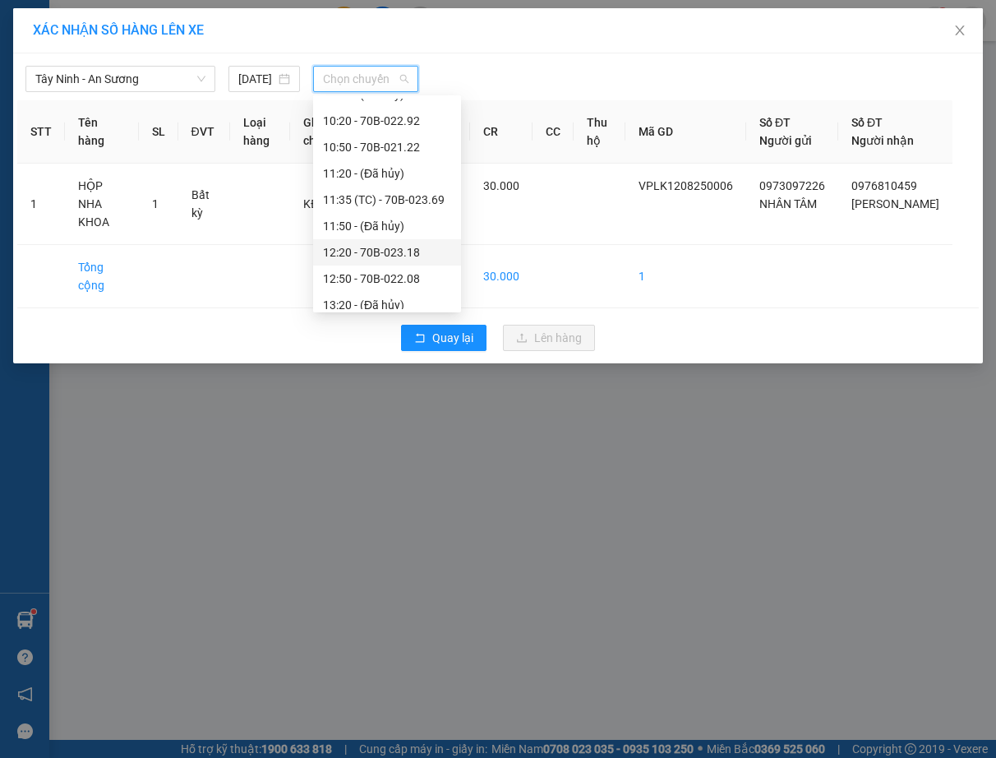
click at [383, 244] on div "12:20 - 70B-023.18" at bounding box center [387, 252] width 128 height 18
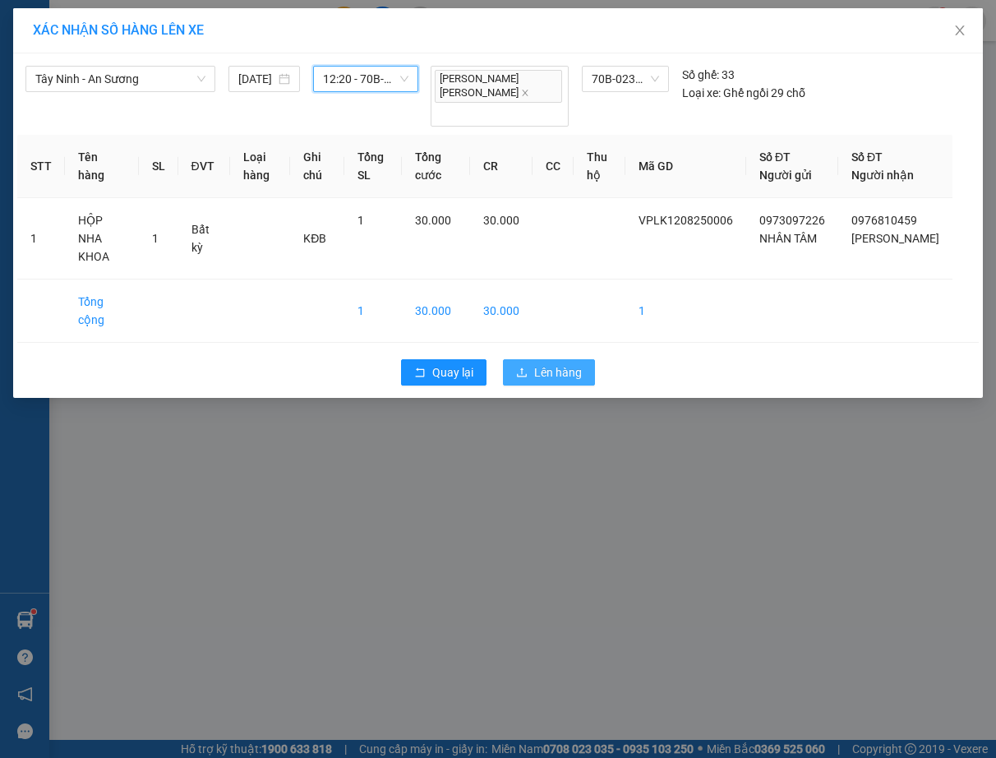
click at [563, 363] on span "Lên hàng" at bounding box center [558, 372] width 48 height 18
